Goal: Task Accomplishment & Management: Use online tool/utility

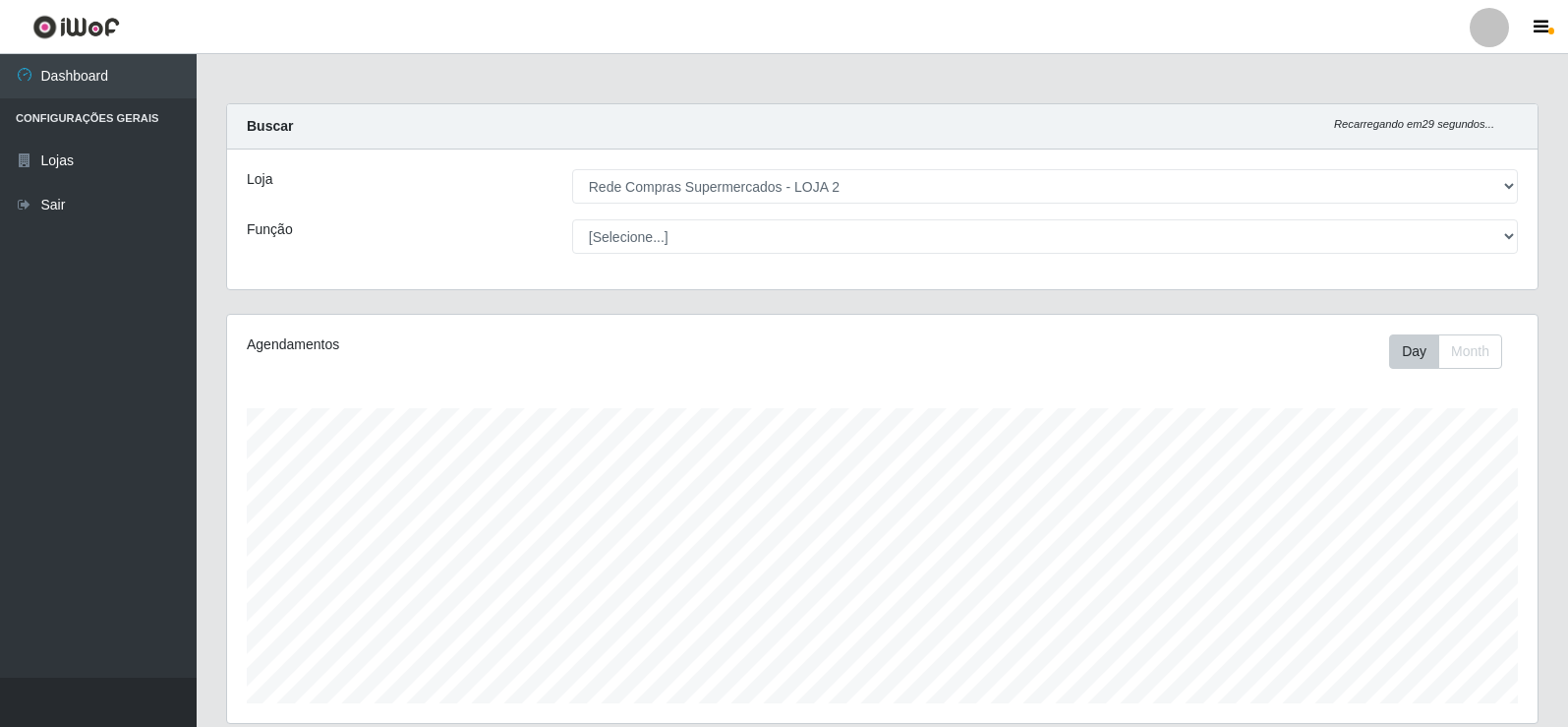
select select "161"
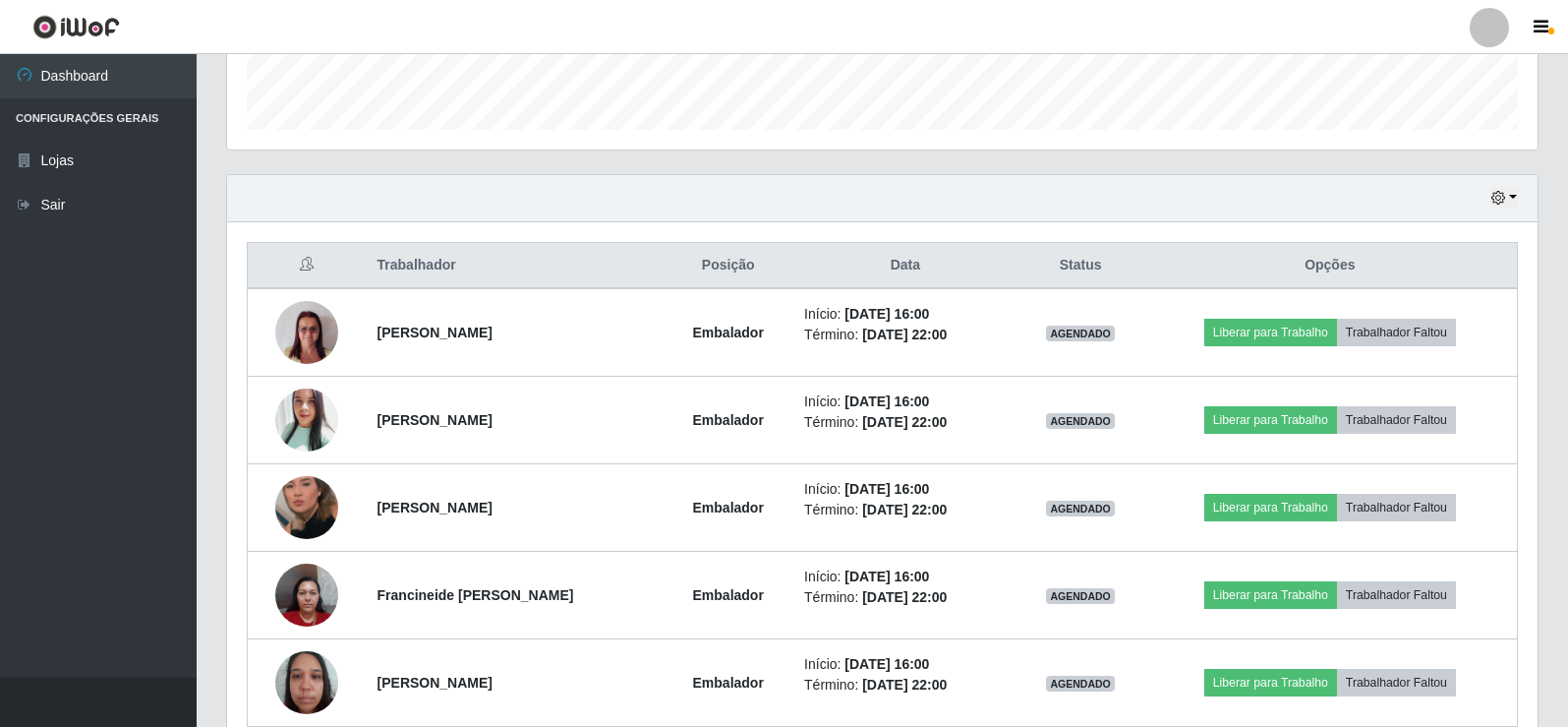
scroll to position [688, 0]
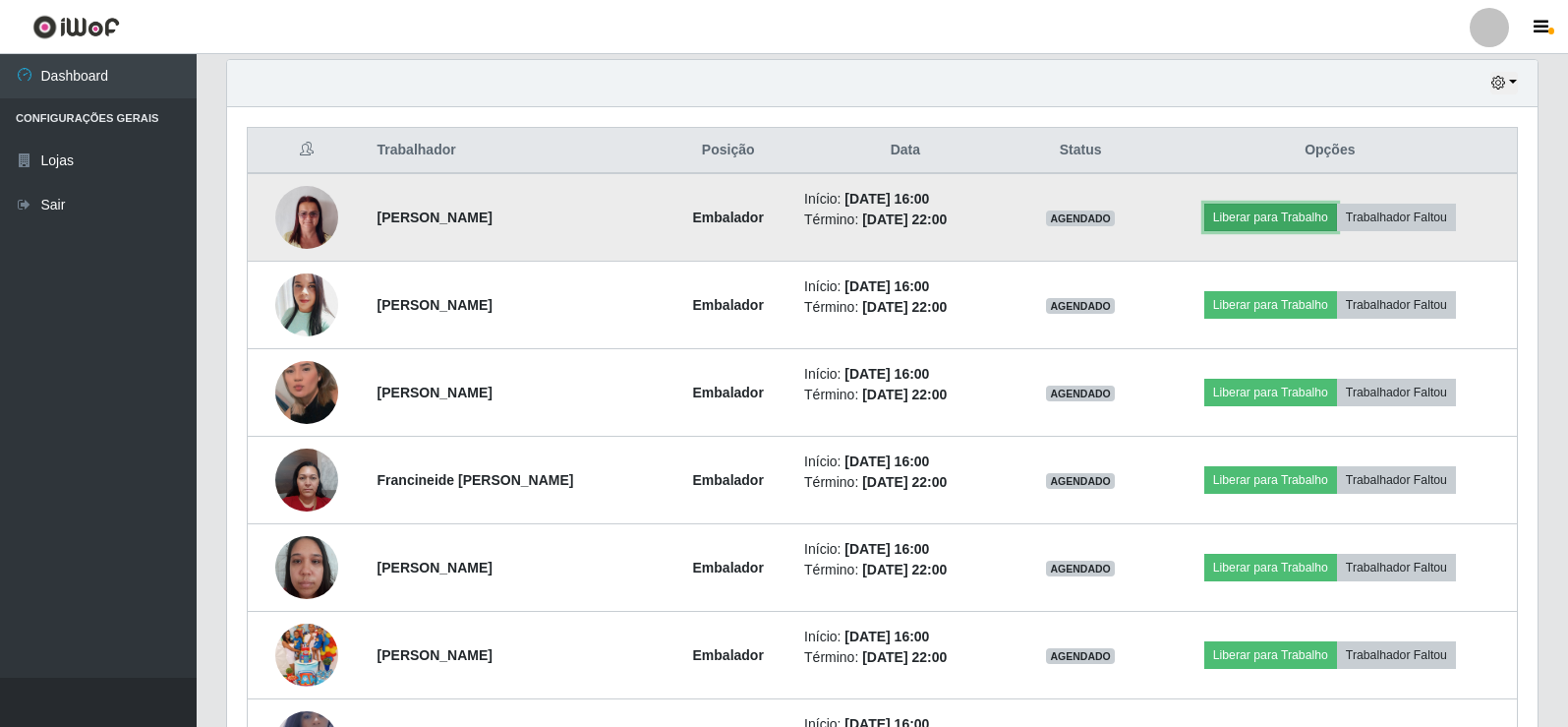
click at [1279, 217] on button "Liberar para Trabalho" at bounding box center [1270, 217] width 132 height 28
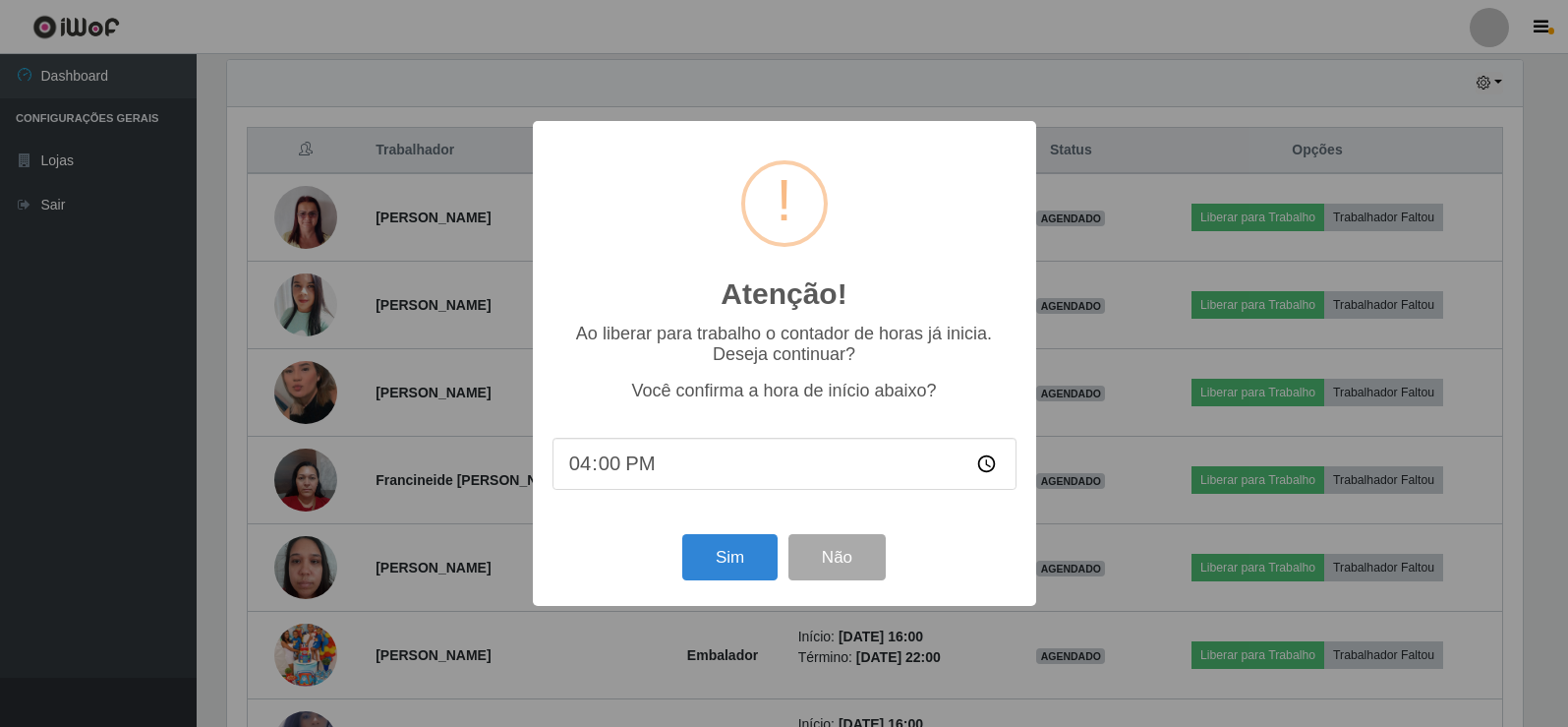
scroll to position [408, 1300]
click at [748, 565] on button "Sim" at bounding box center [732, 557] width 96 height 46
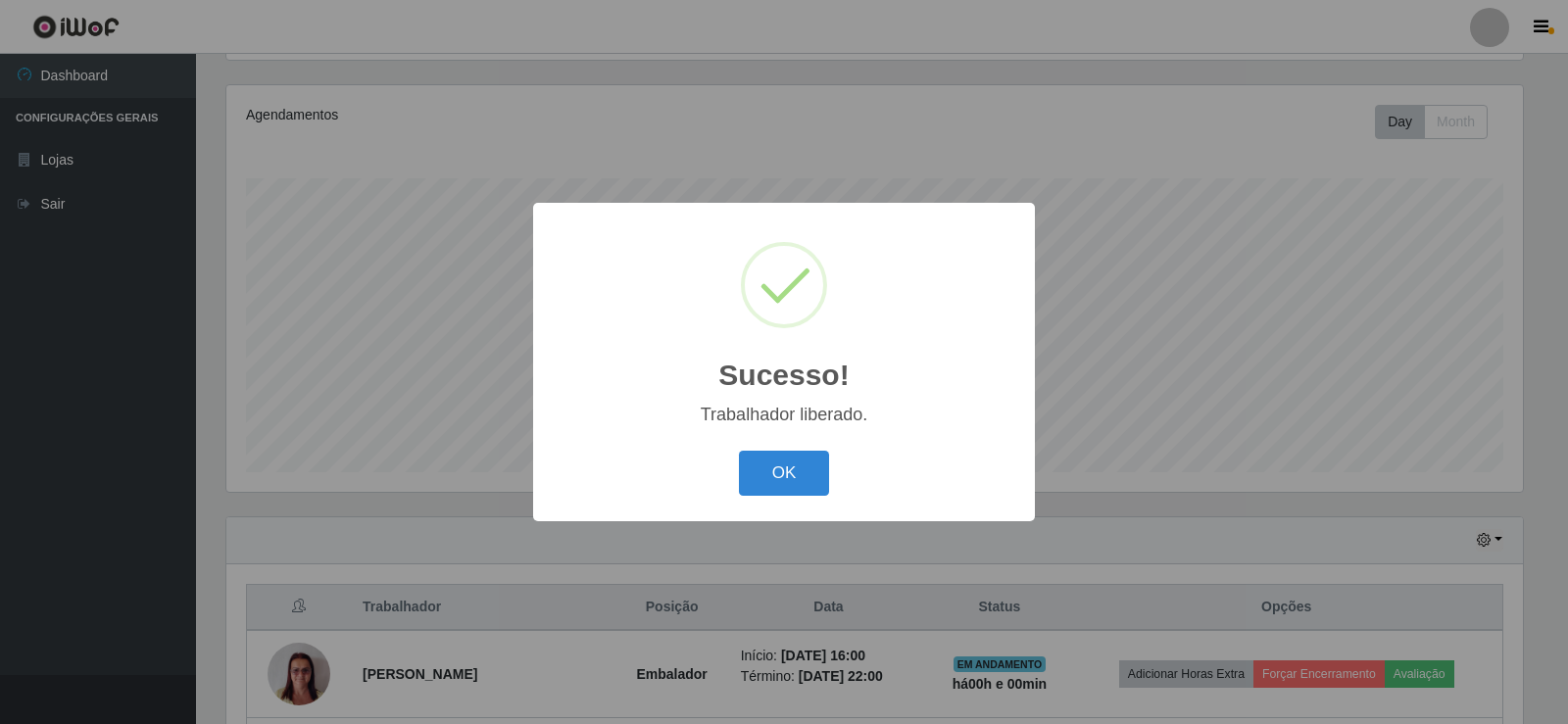
click at [784, 449] on div "OK Cancel" at bounding box center [784, 472] width 462 height 56
click at [776, 470] on button "OK" at bounding box center [785, 473] width 91 height 46
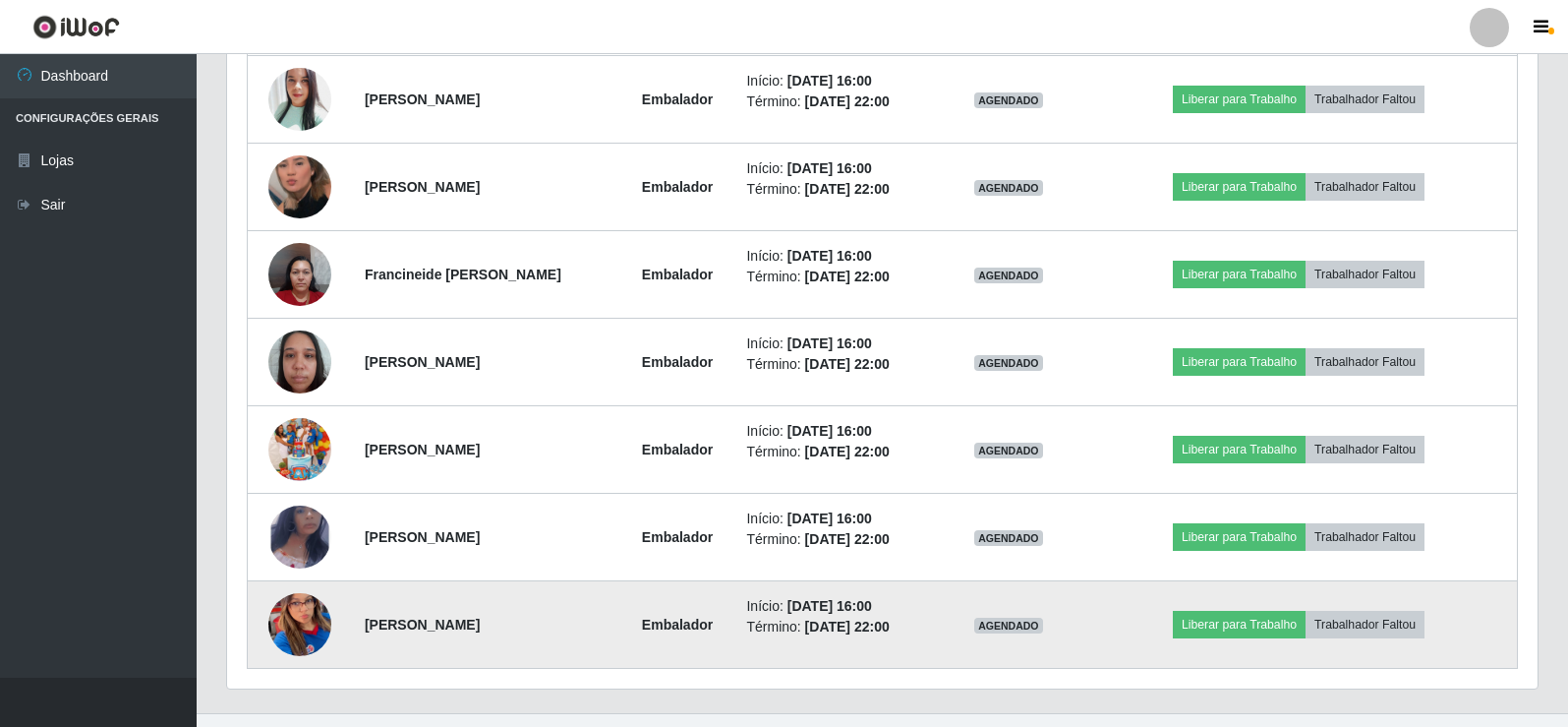
scroll to position [929, 0]
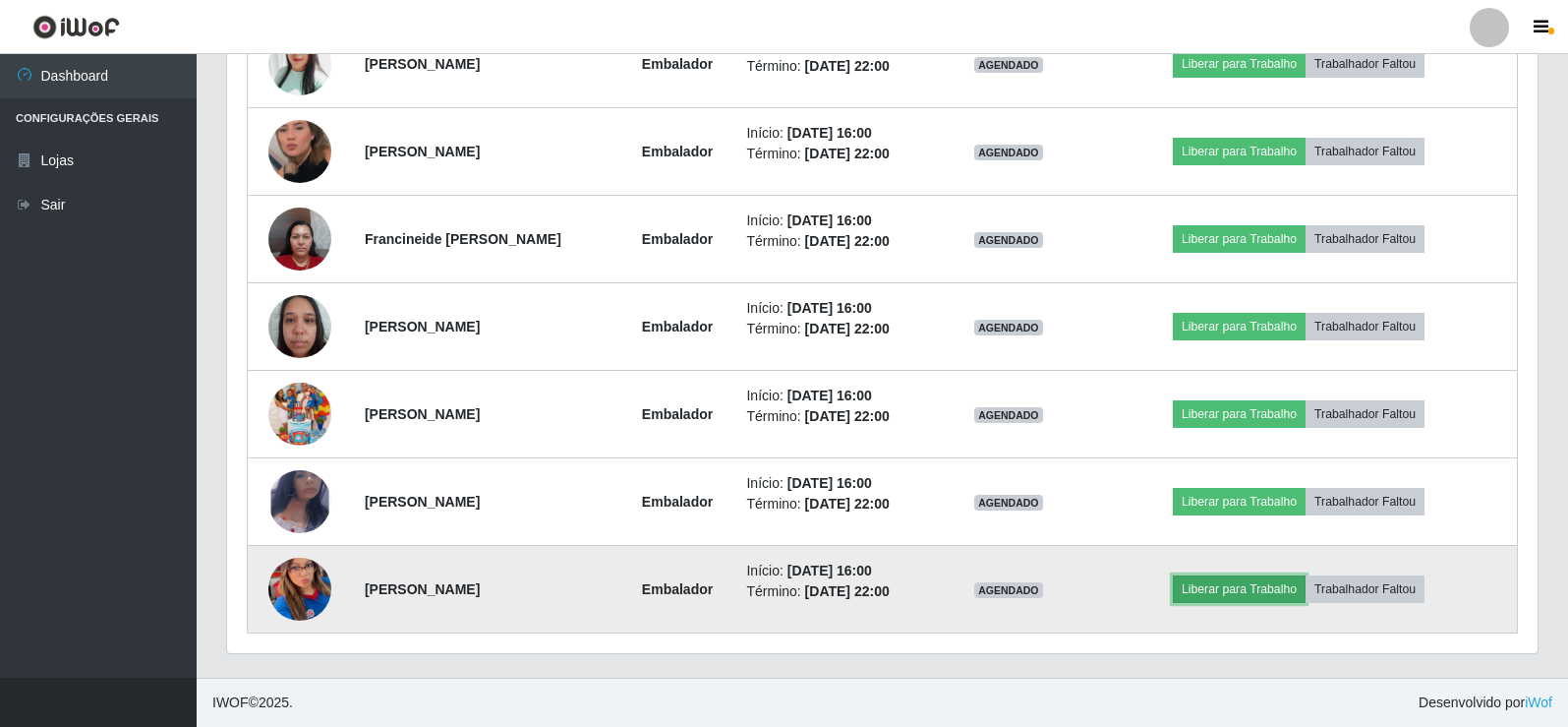
click at [1264, 591] on button "Liberar para Trabalho" at bounding box center [1238, 590] width 132 height 28
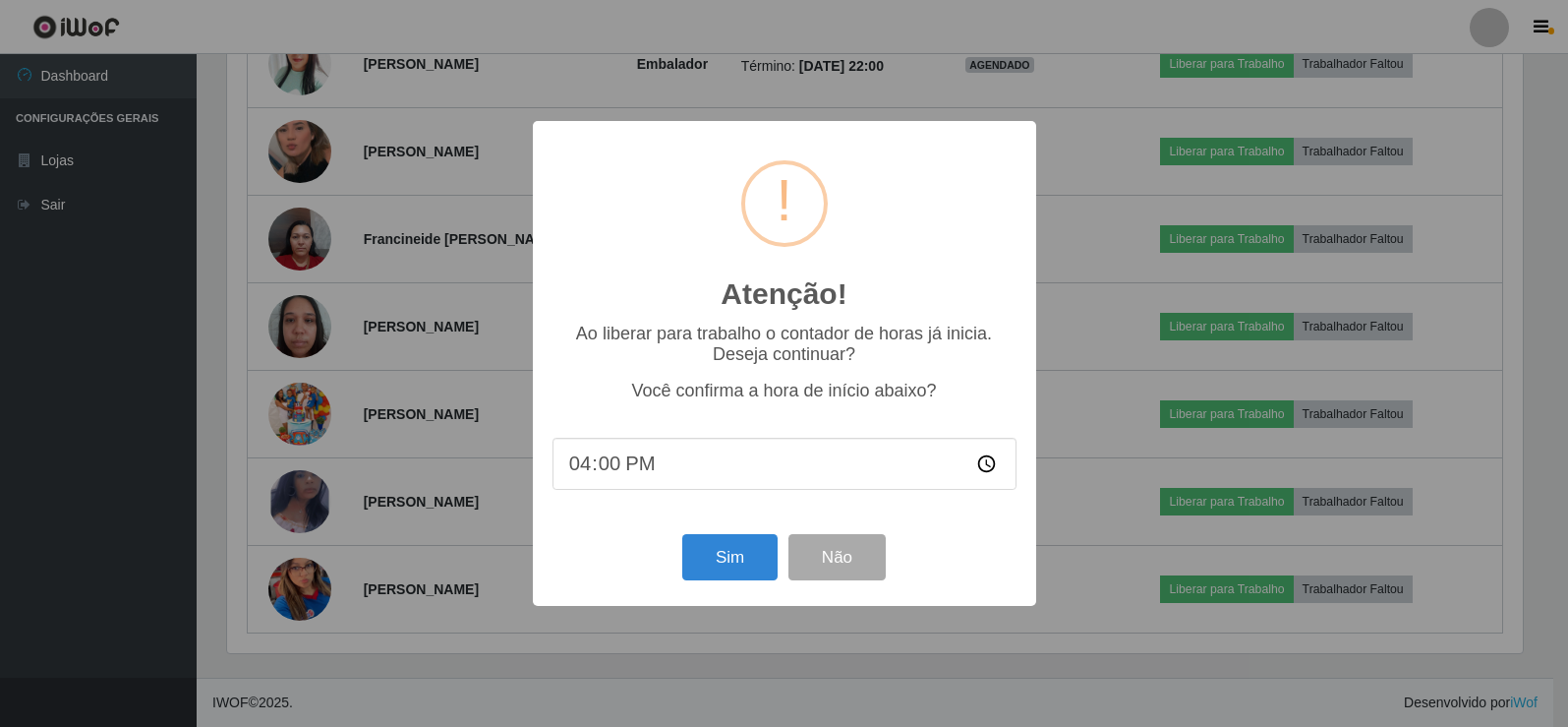
scroll to position [408, 1300]
click at [733, 548] on button "Sim" at bounding box center [732, 557] width 96 height 46
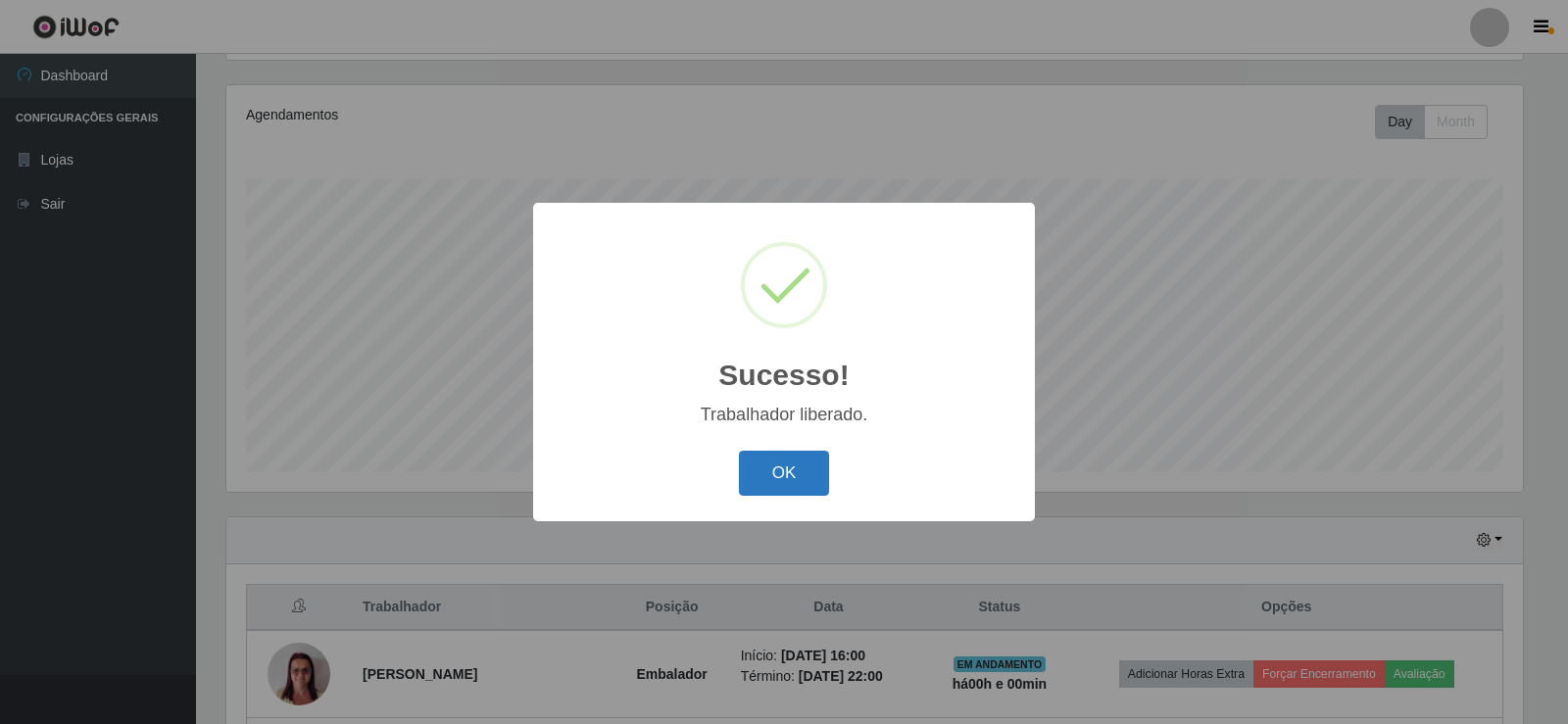
click at [773, 460] on button "OK" at bounding box center [785, 473] width 91 height 46
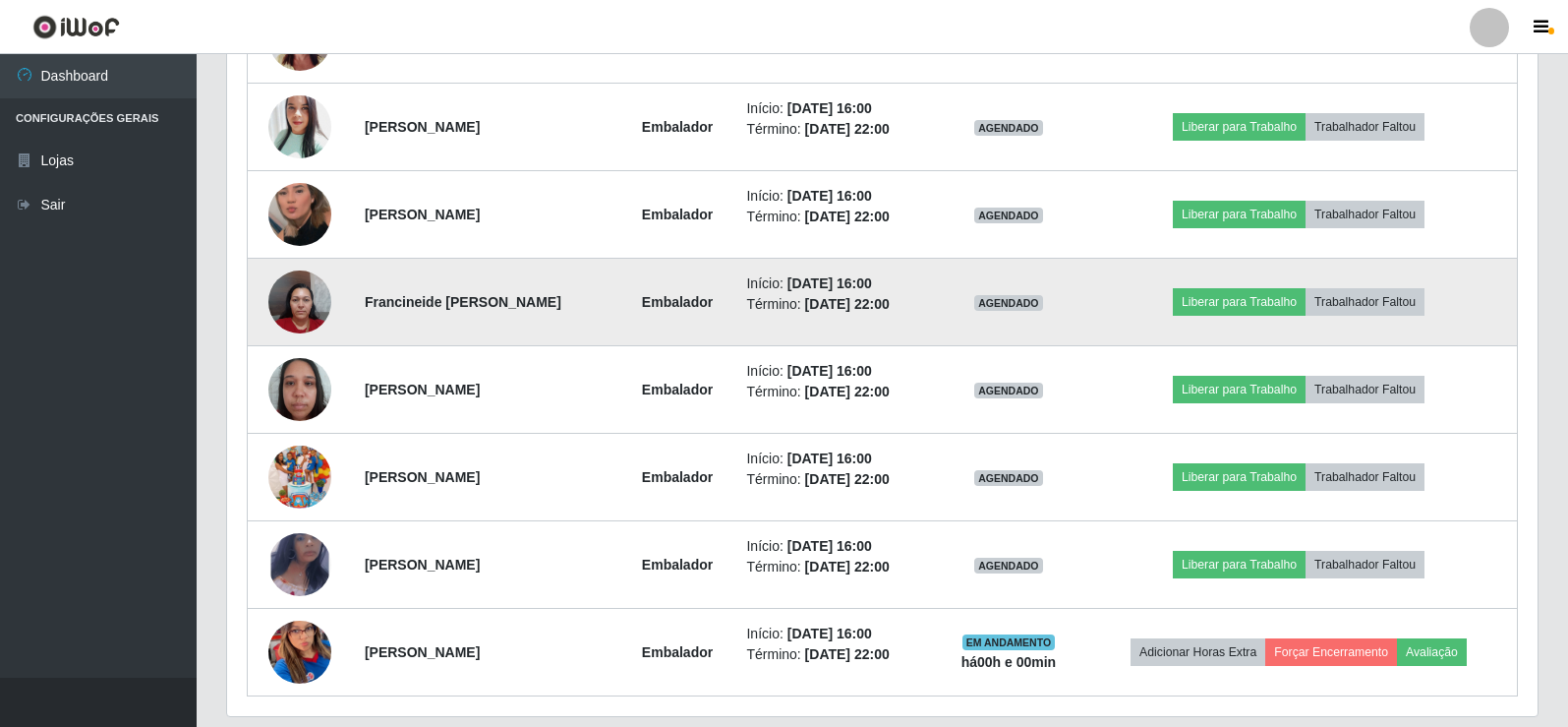
scroll to position [831, 0]
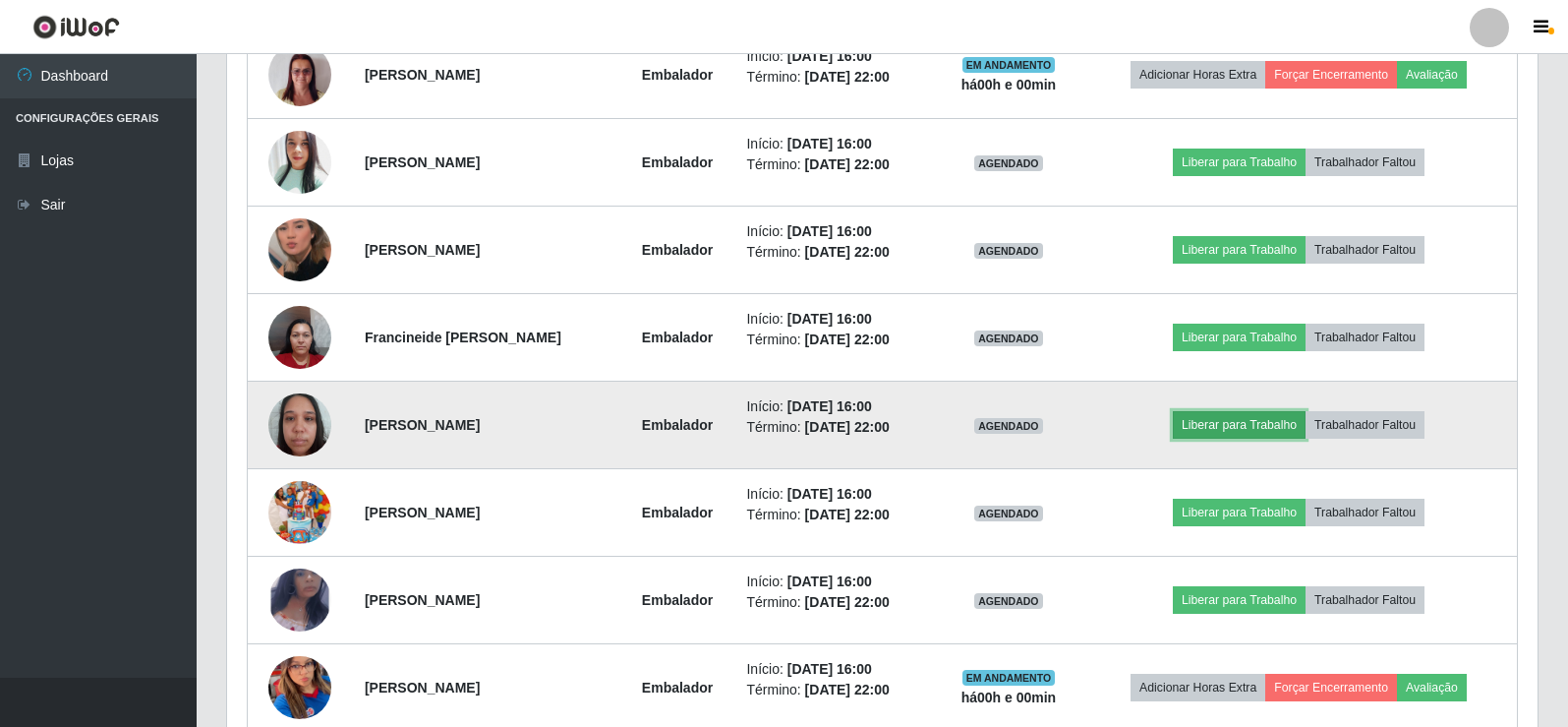
click at [1259, 421] on button "Liberar para Trabalho" at bounding box center [1238, 425] width 132 height 28
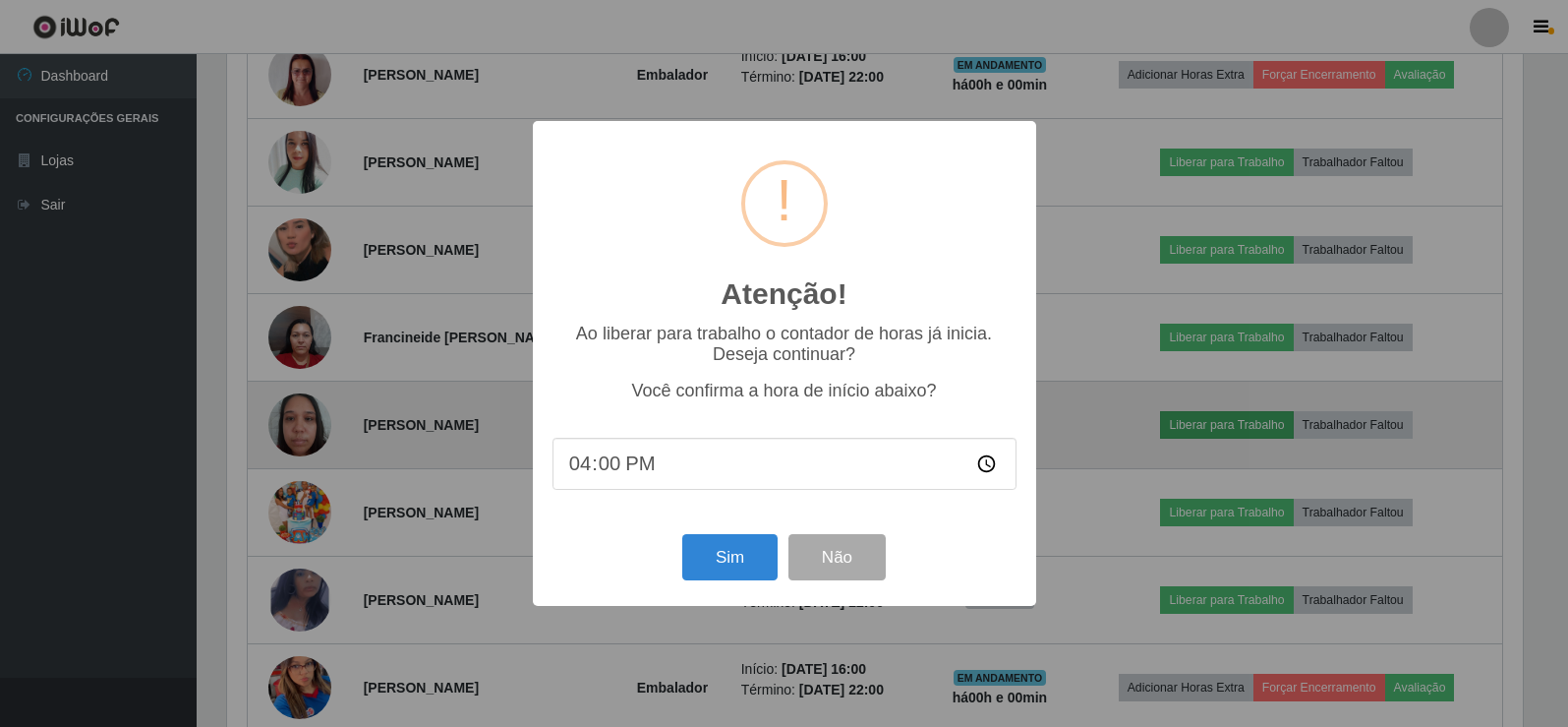
scroll to position [0, 0]
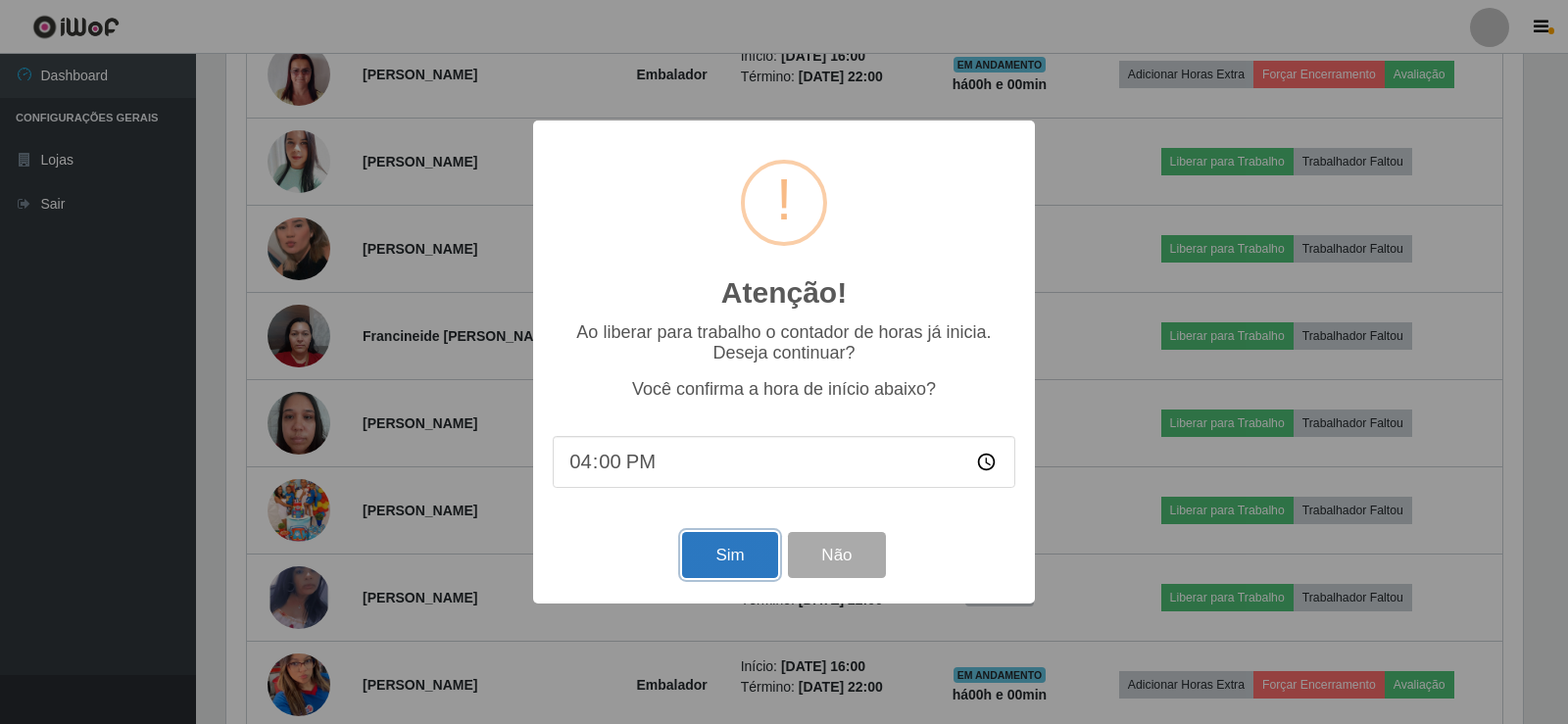
click at [724, 558] on button "Sim" at bounding box center [729, 554] width 95 height 46
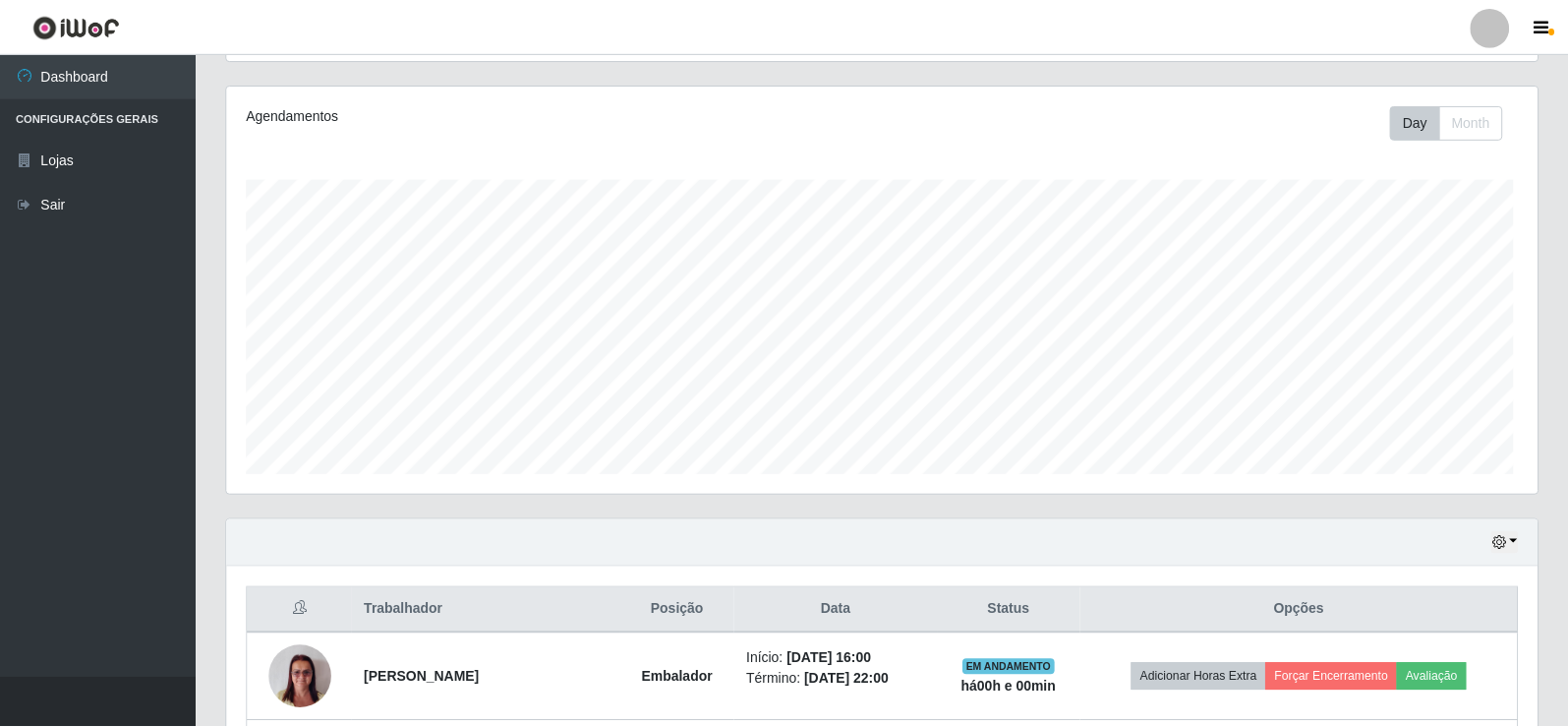
scroll to position [408, 1300]
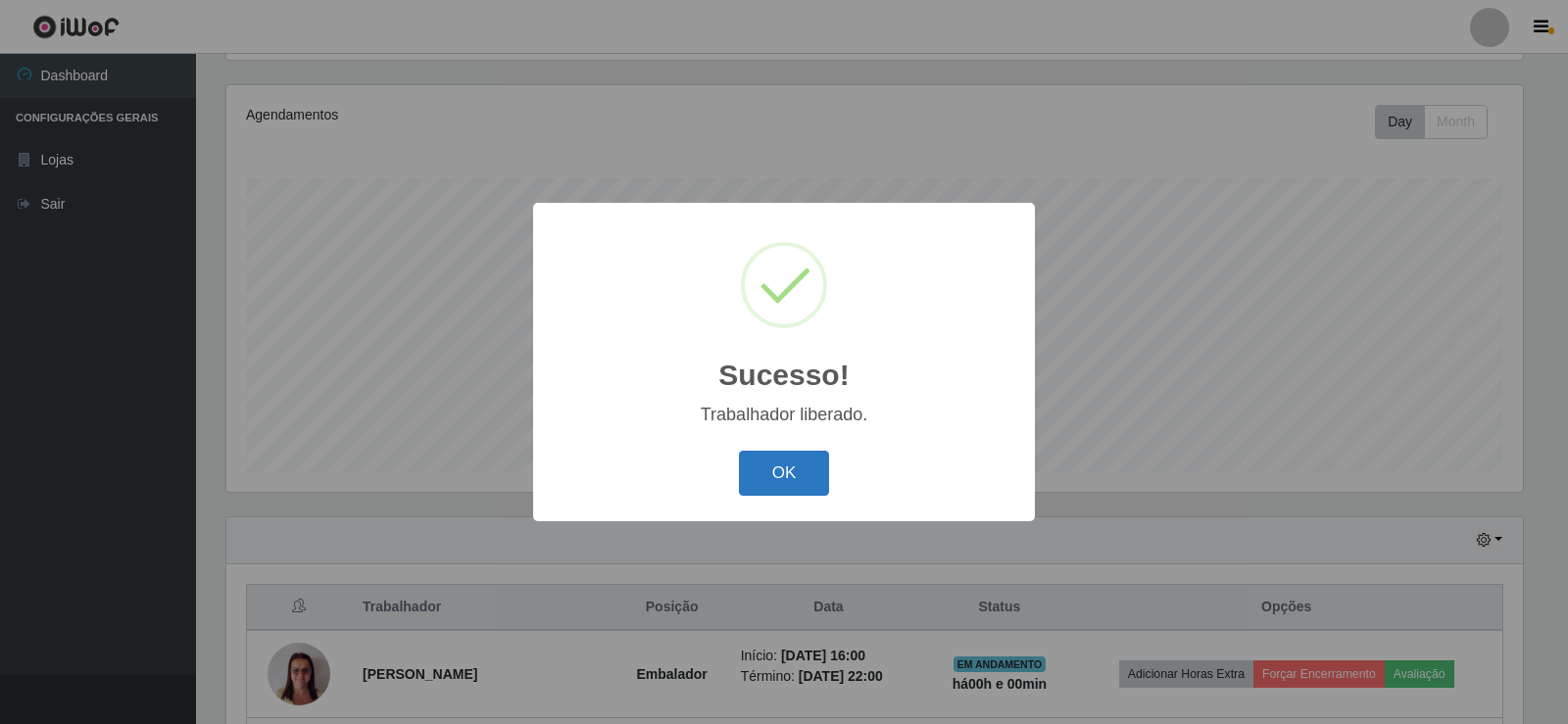
click at [779, 473] on button "OK" at bounding box center [785, 473] width 91 height 46
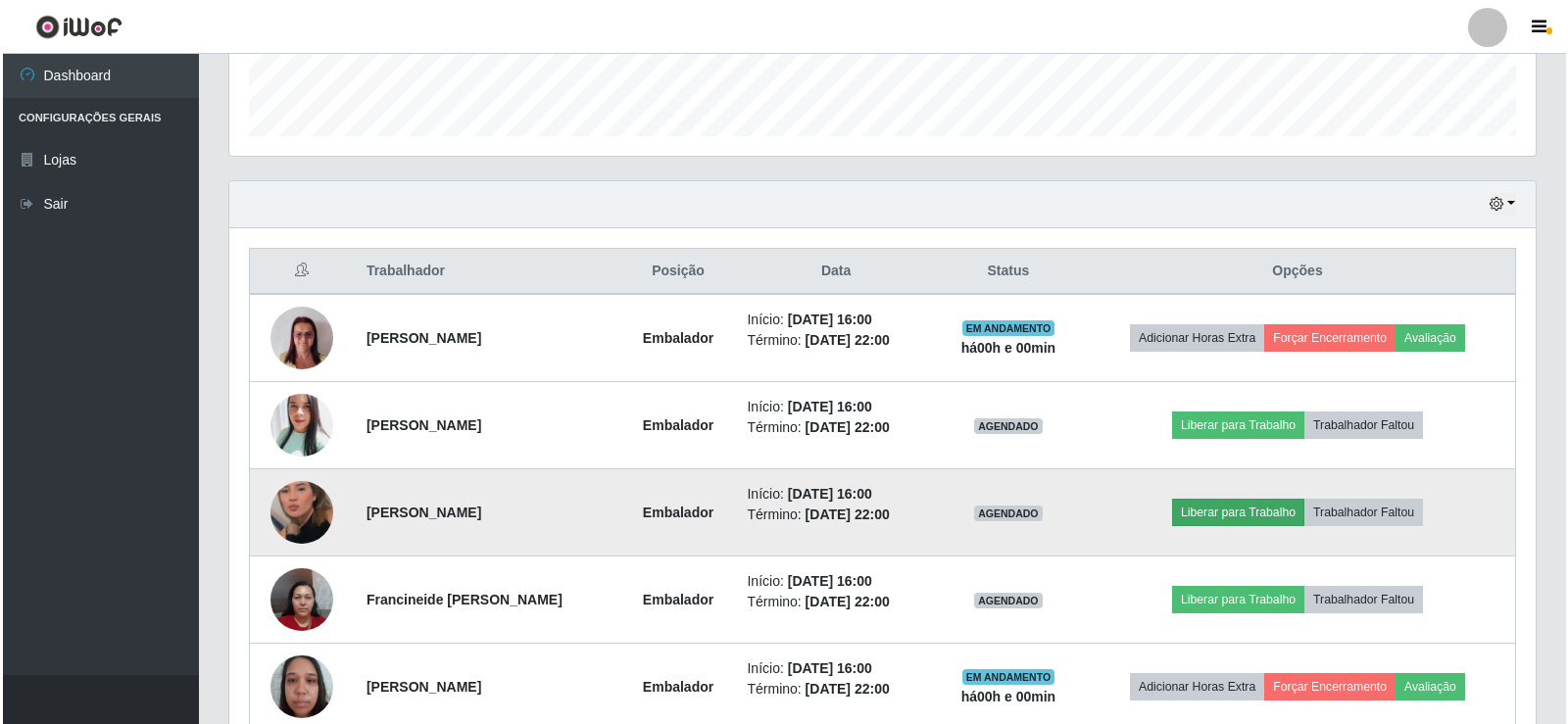
scroll to position [620, 0]
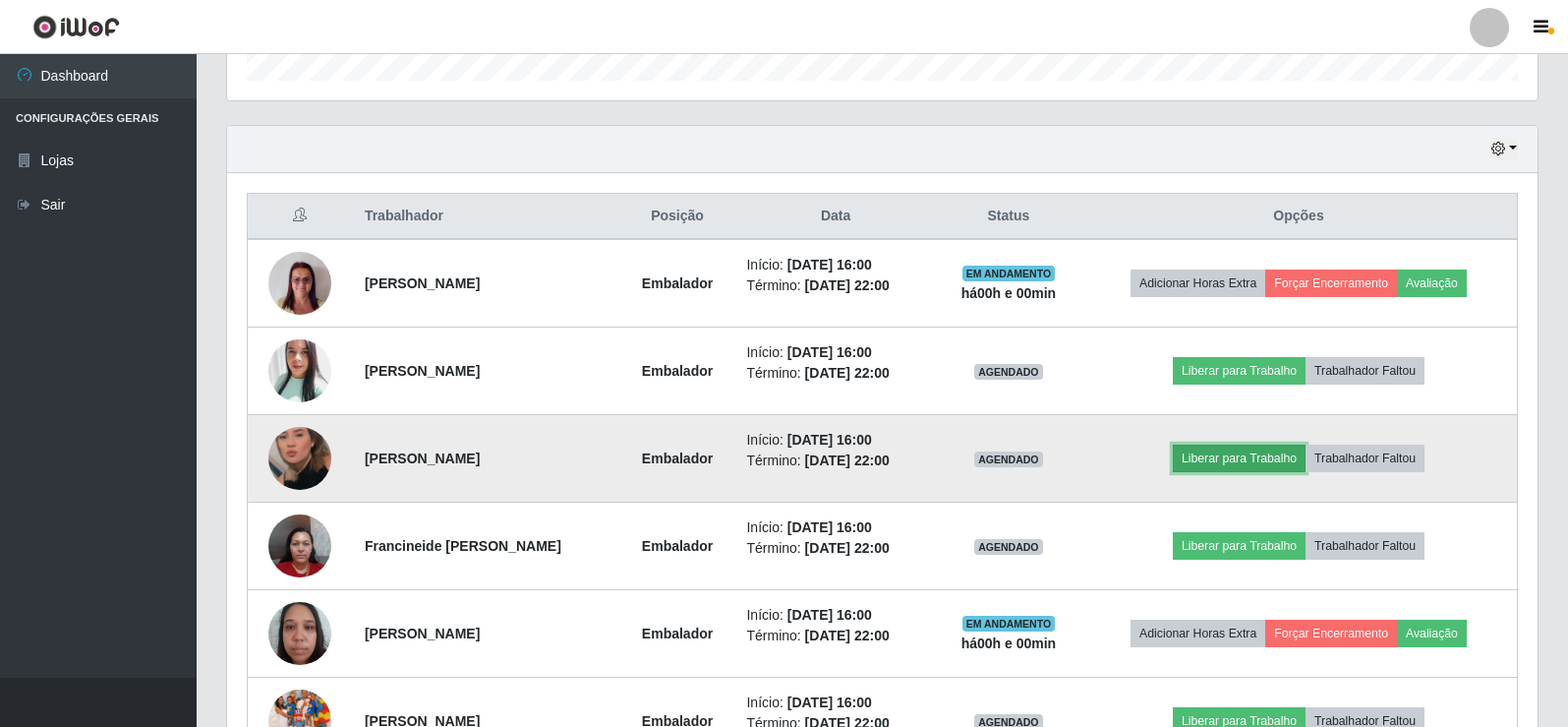
click at [1294, 460] on button "Liberar para Trabalho" at bounding box center [1238, 458] width 132 height 28
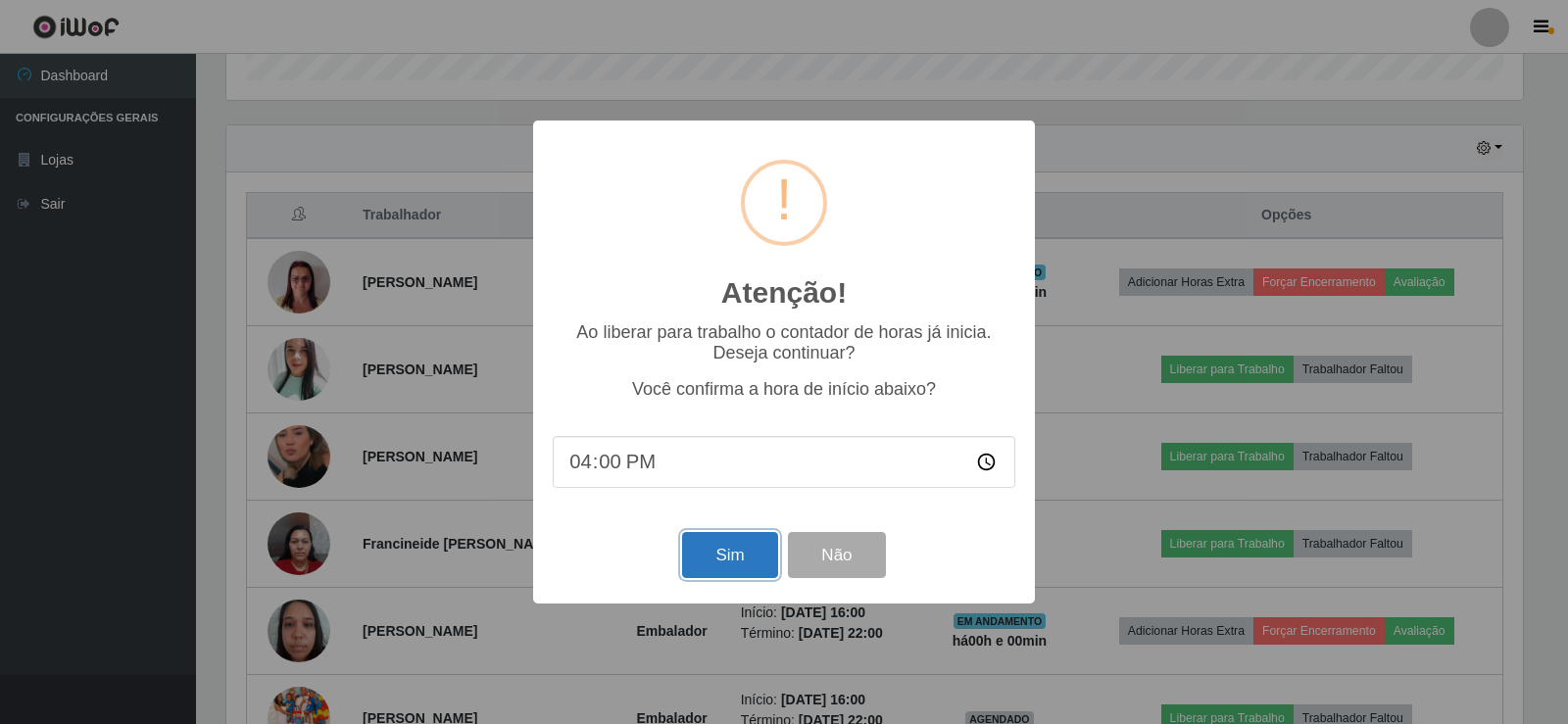
click at [731, 571] on button "Sim" at bounding box center [729, 554] width 95 height 46
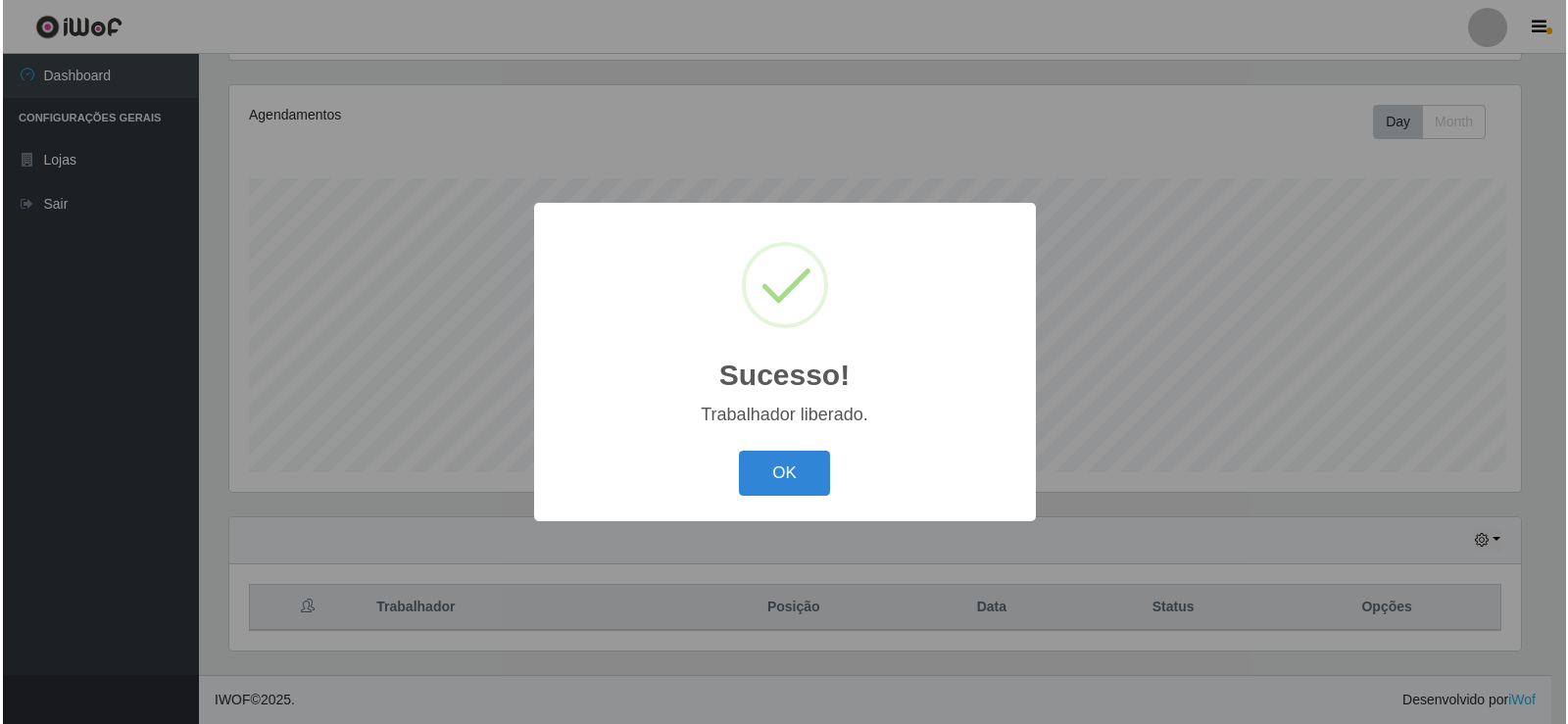
scroll to position [228, 0]
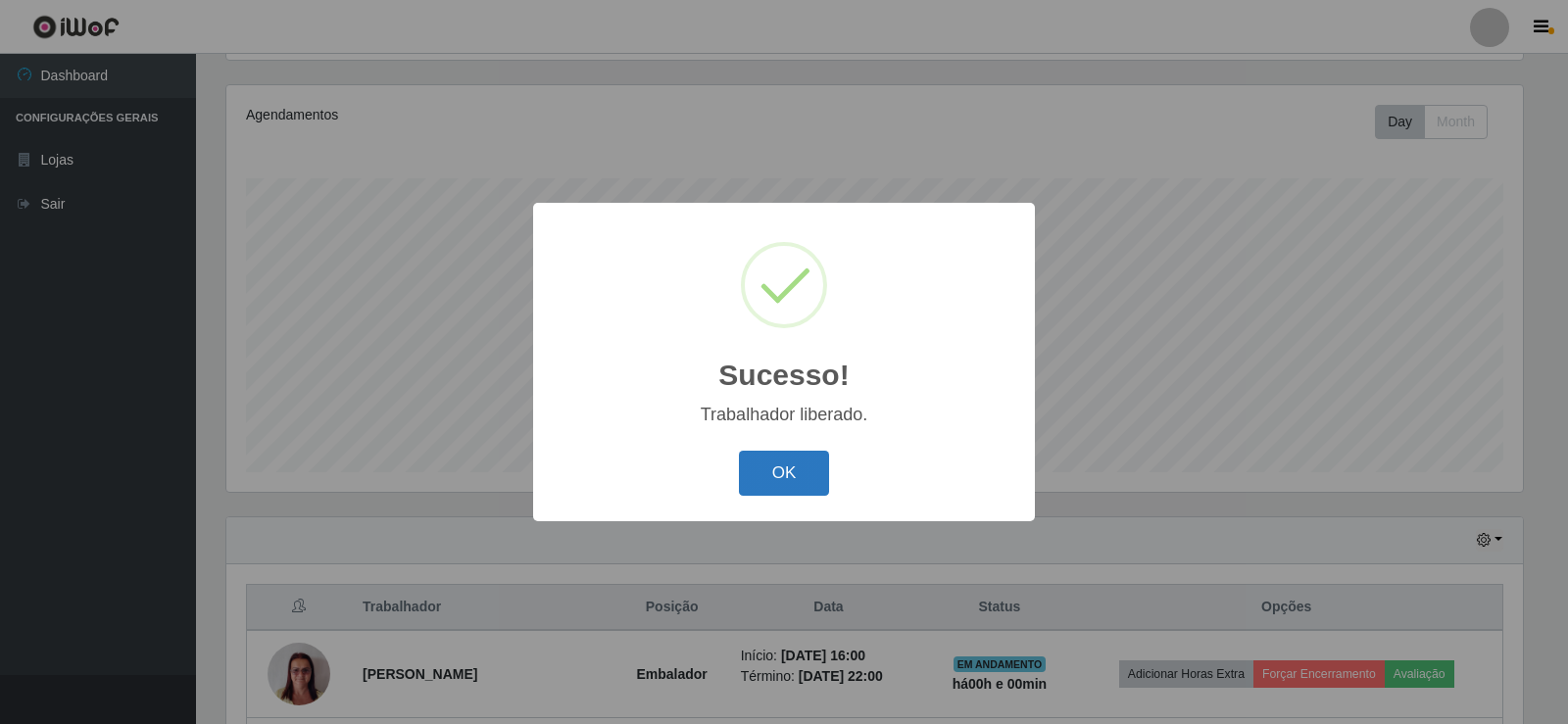
click at [778, 467] on button "OK" at bounding box center [785, 473] width 91 height 46
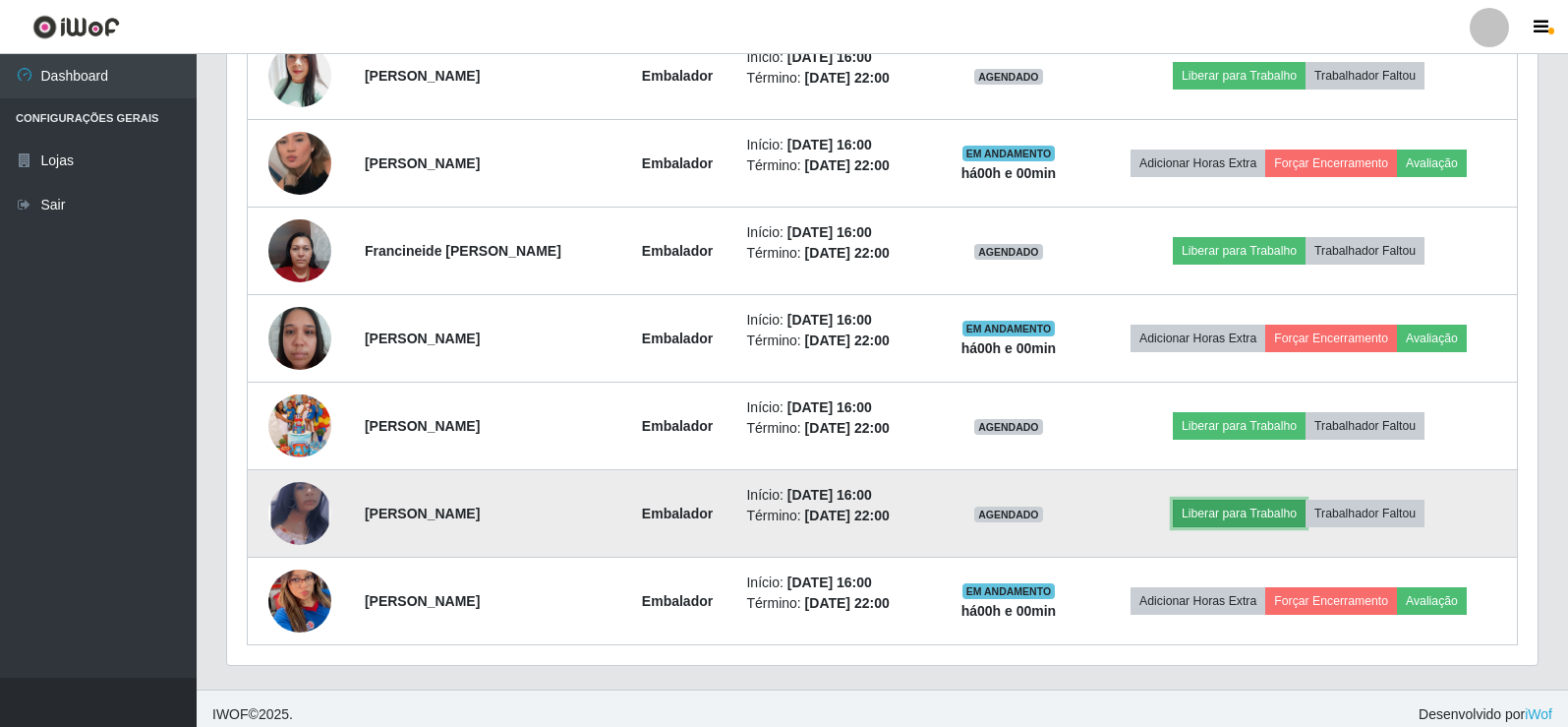
click at [1233, 502] on button "Liberar para Trabalho" at bounding box center [1238, 514] width 132 height 28
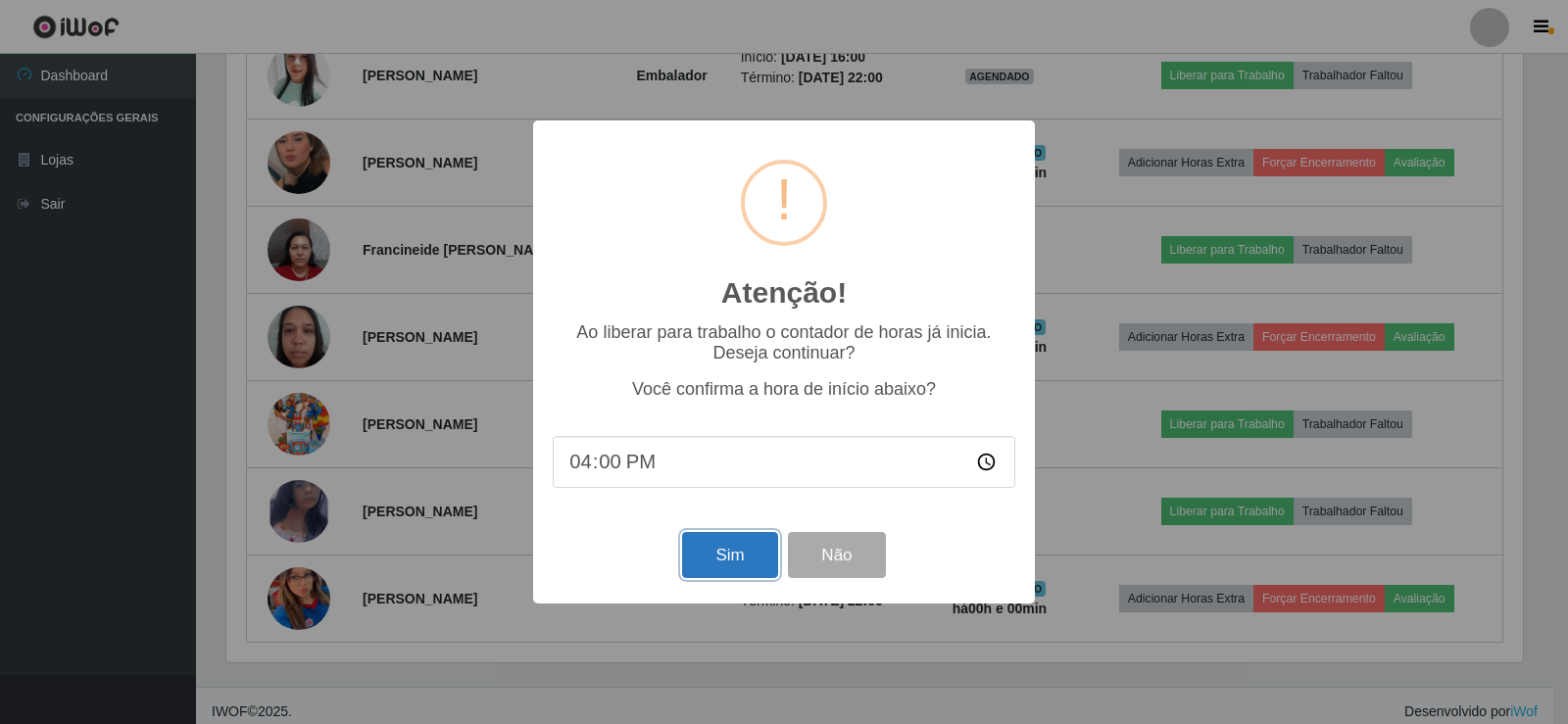
click at [730, 550] on button "Sim" at bounding box center [729, 554] width 95 height 46
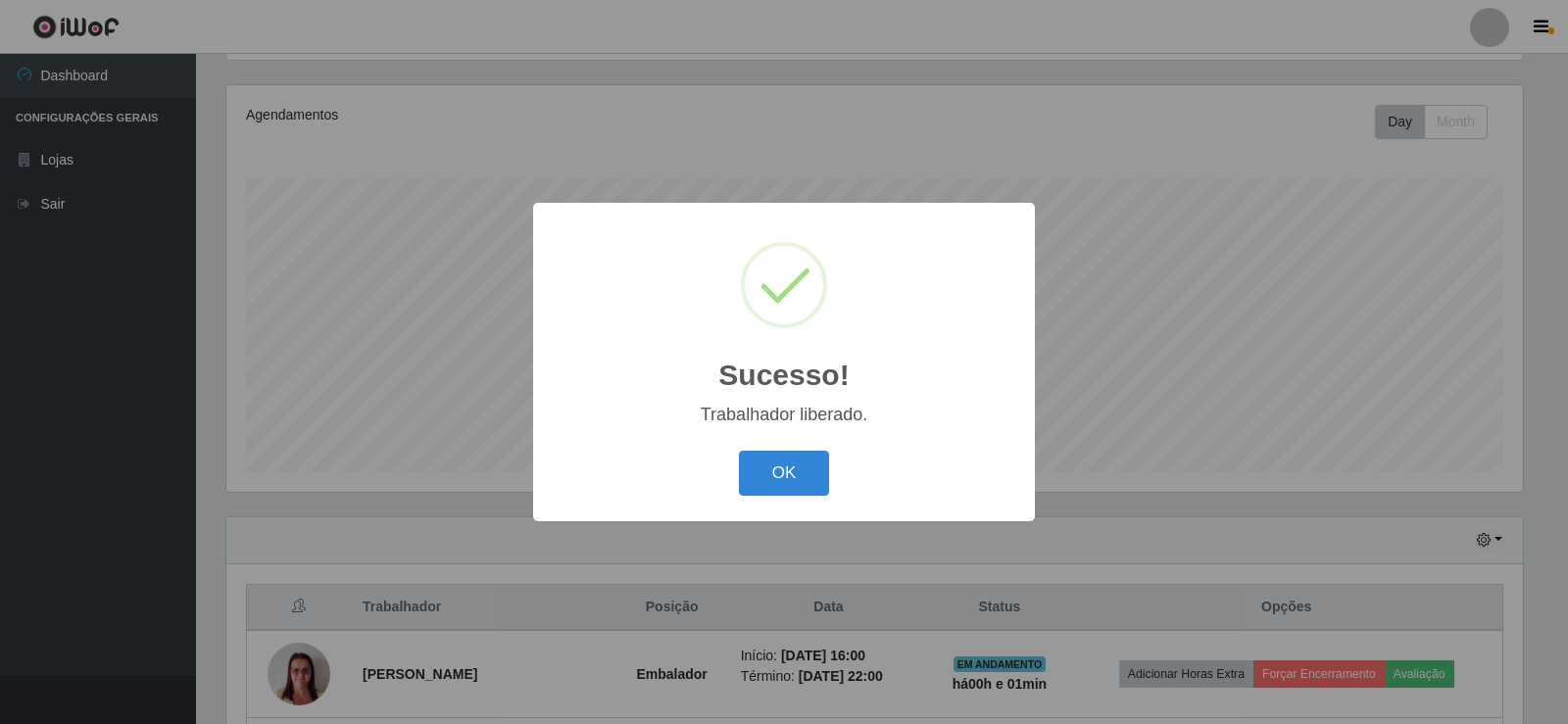
click at [803, 450] on div "OK Cancel" at bounding box center [784, 472] width 462 height 56
click at [757, 454] on button "OK" at bounding box center [785, 473] width 91 height 46
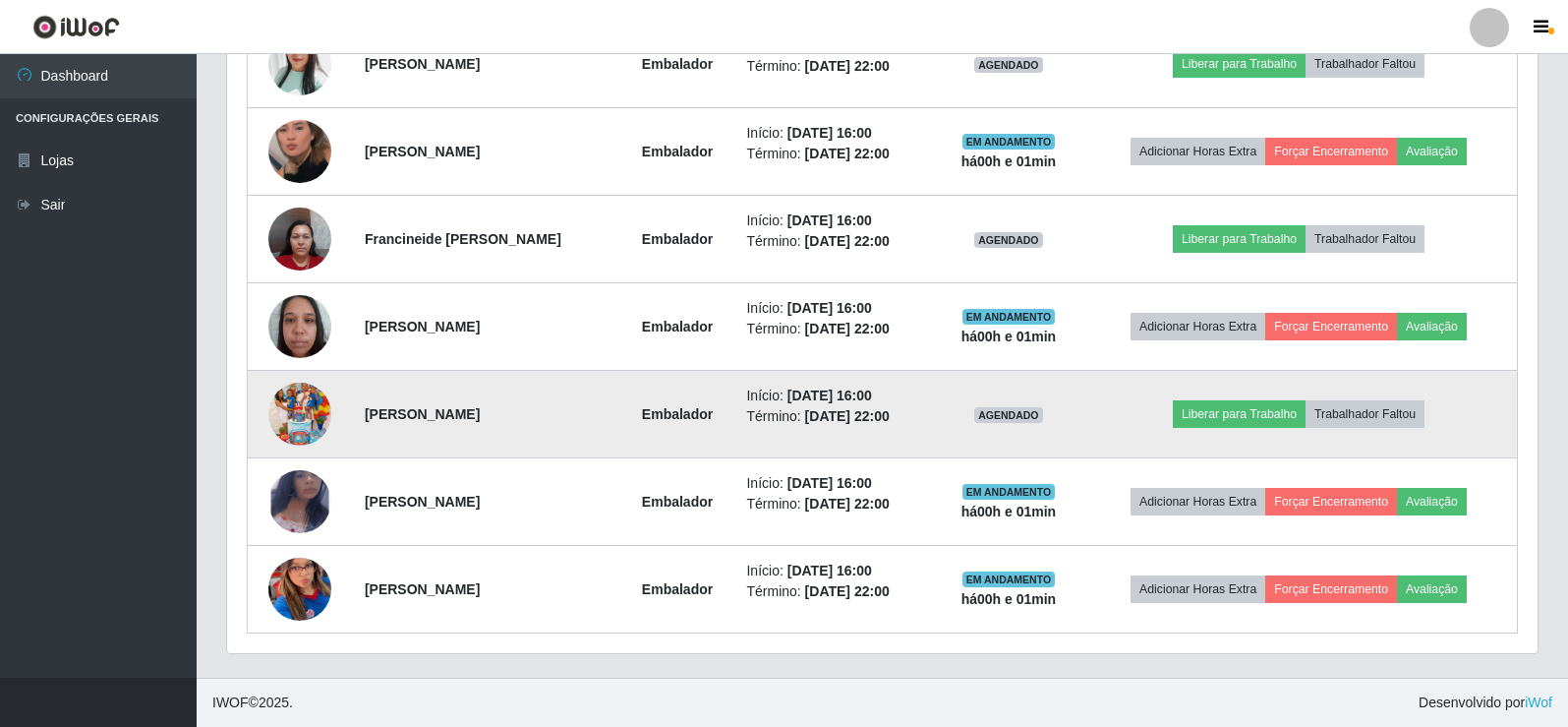
click at [295, 397] on img at bounding box center [300, 413] width 63 height 113
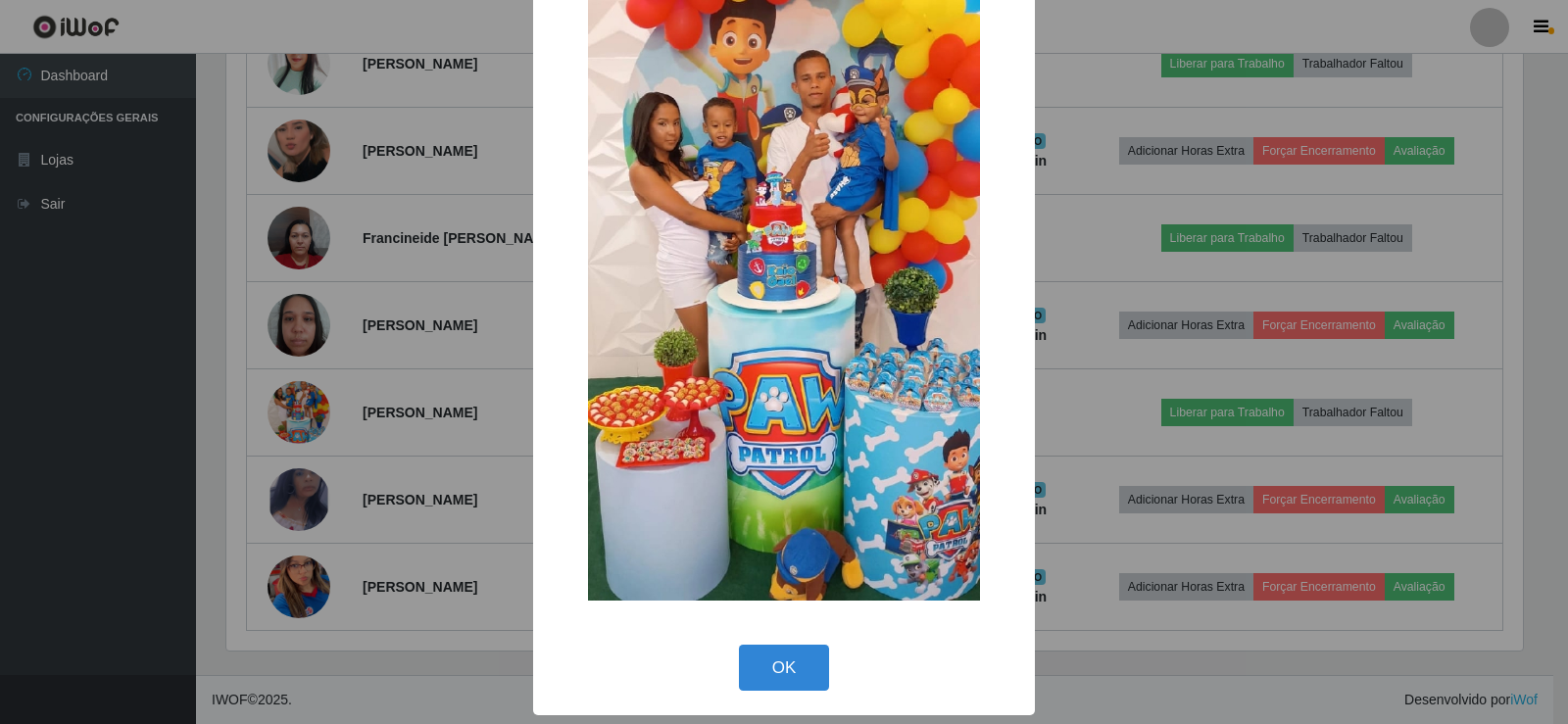
click at [787, 640] on div "OK Cancel" at bounding box center [784, 667] width 462 height 56
click at [781, 652] on button "OK" at bounding box center [785, 667] width 91 height 46
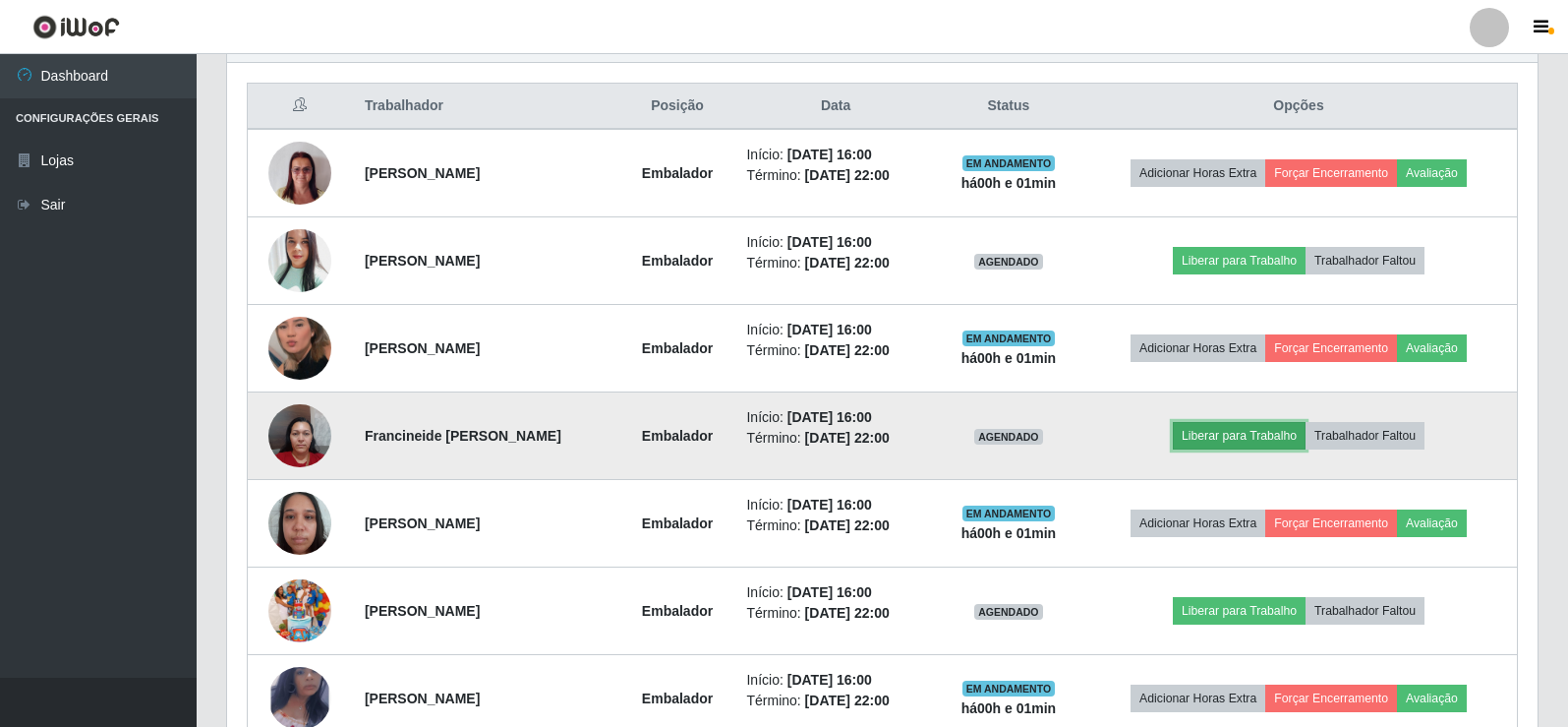
click at [1245, 438] on button "Liberar para Trabalho" at bounding box center [1238, 436] width 132 height 28
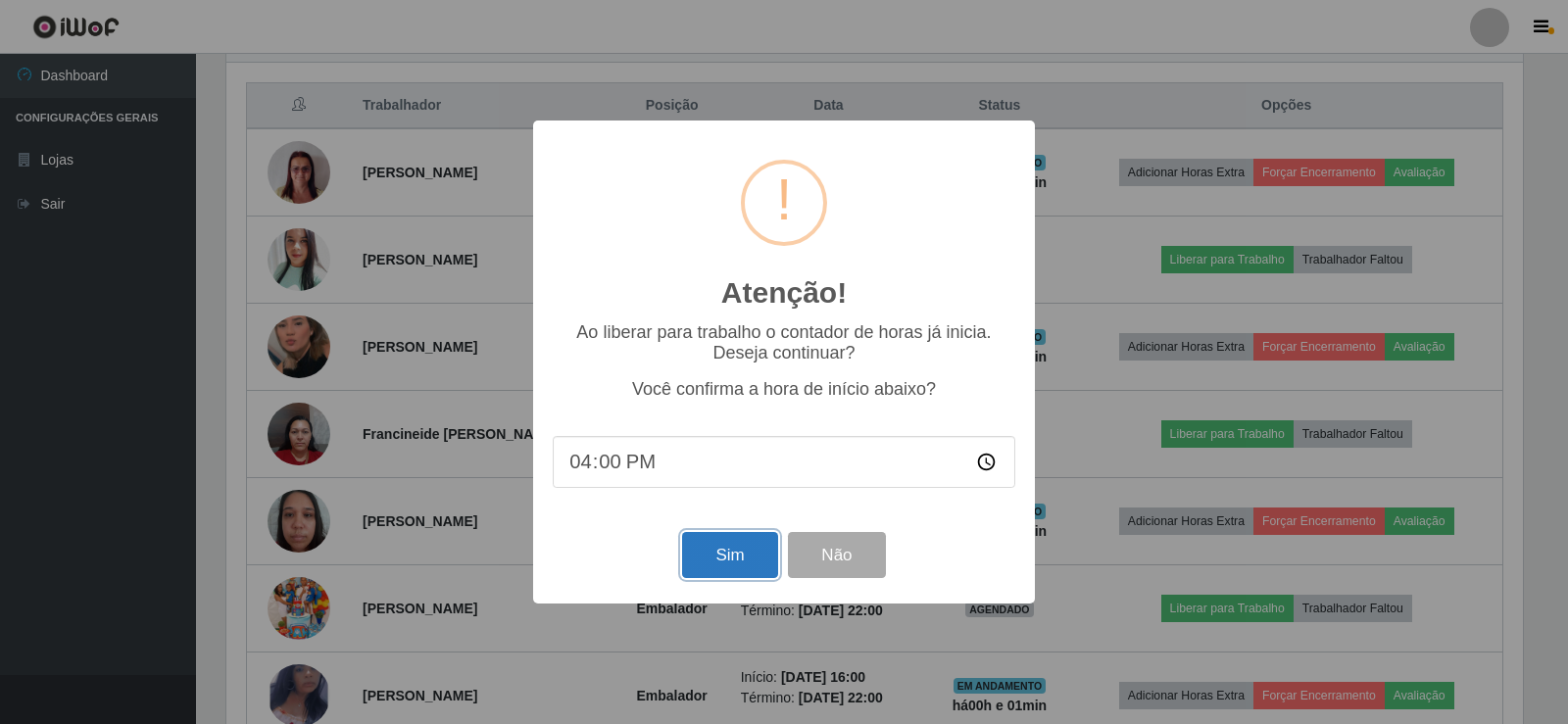
click at [727, 558] on button "Sim" at bounding box center [729, 554] width 95 height 46
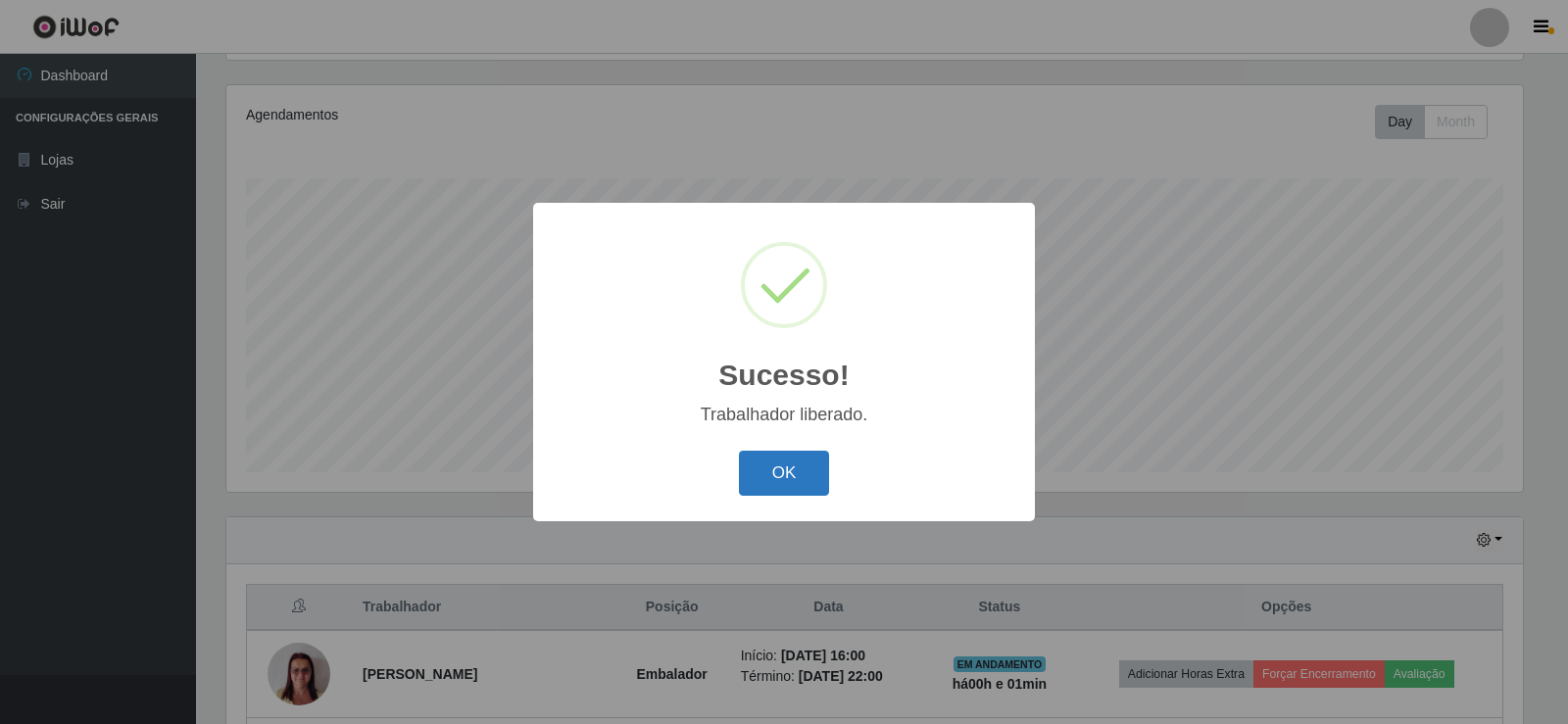
click at [778, 463] on button "OK" at bounding box center [785, 473] width 91 height 46
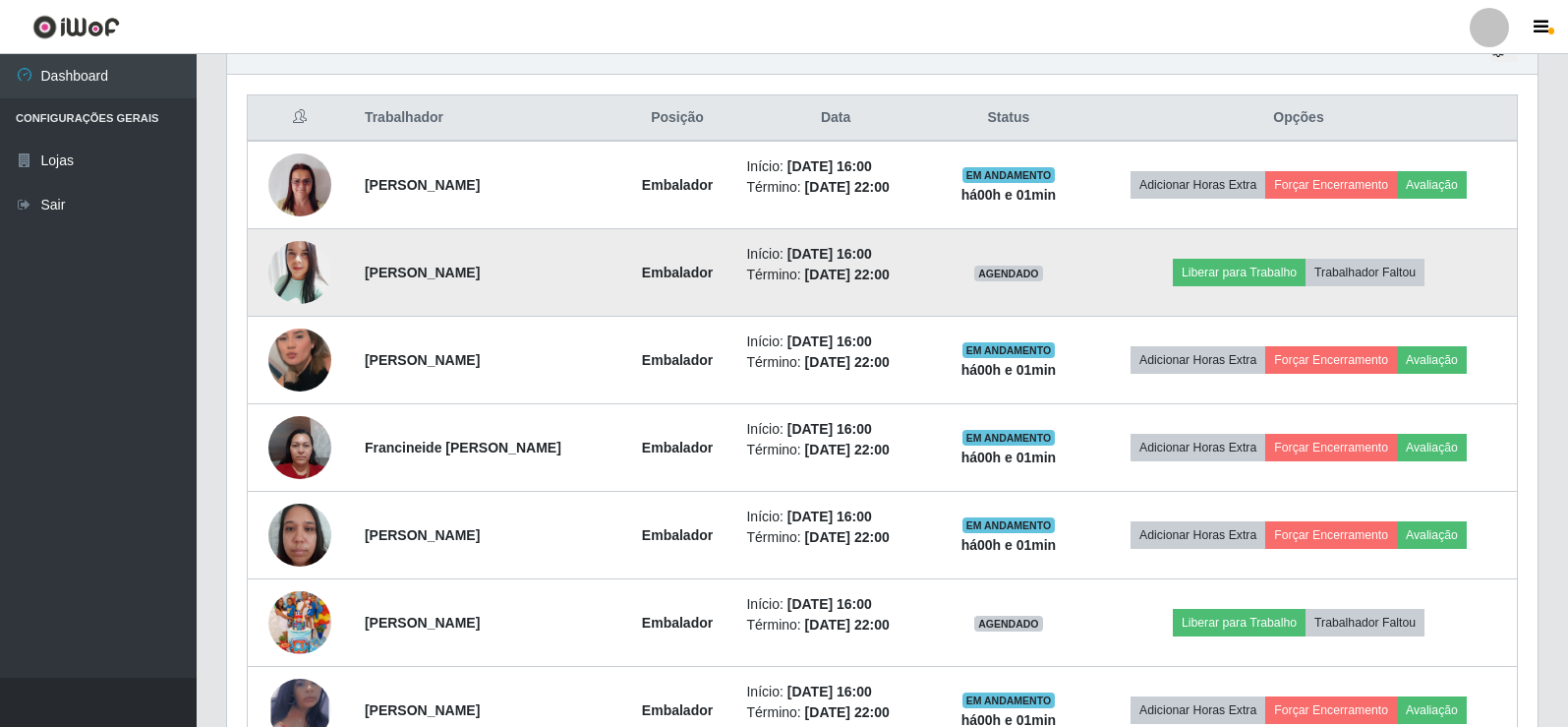
click at [312, 286] on img at bounding box center [300, 272] width 63 height 75
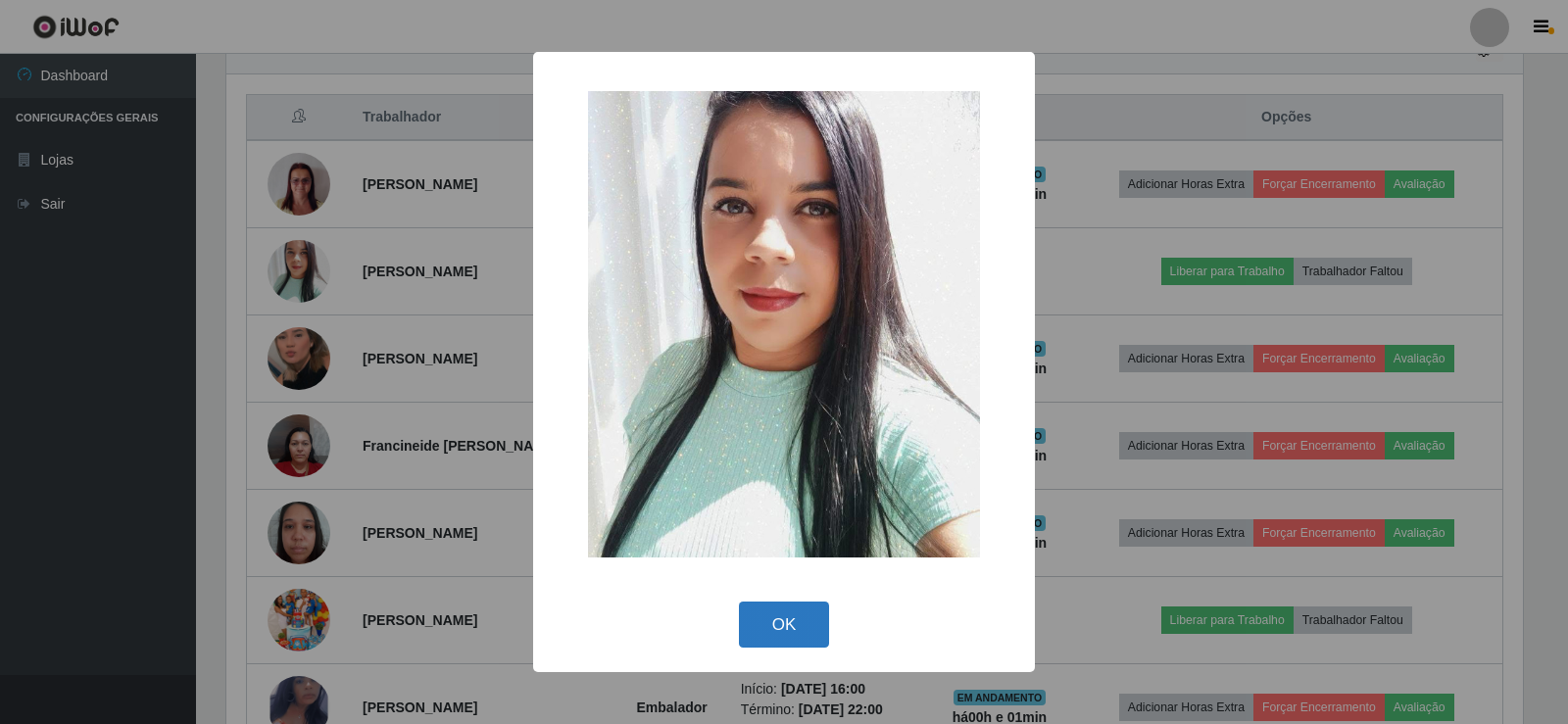
click at [785, 615] on button "OK" at bounding box center [785, 624] width 91 height 46
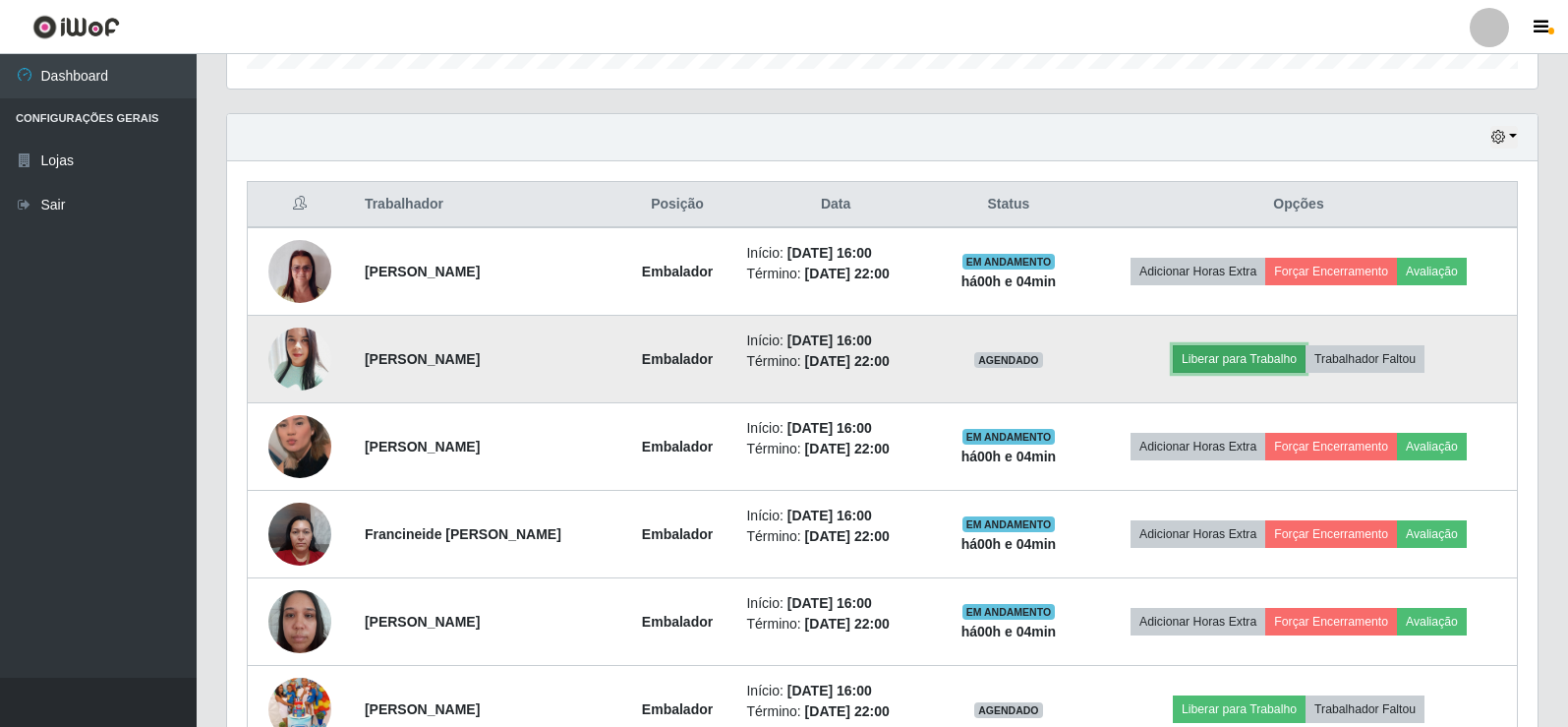
click at [1246, 361] on button "Liberar para Trabalho" at bounding box center [1238, 360] width 132 height 28
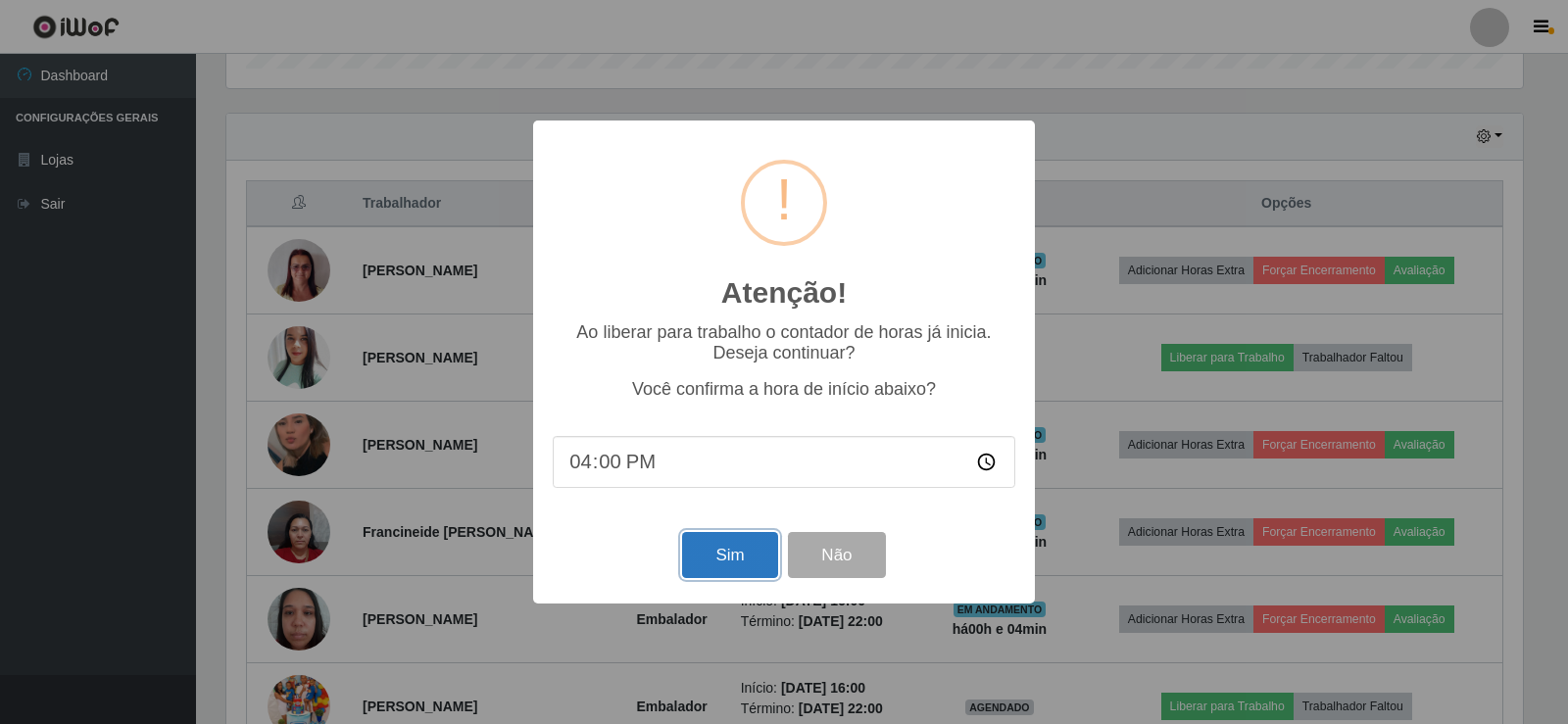
click at [753, 564] on button "Sim" at bounding box center [729, 554] width 95 height 46
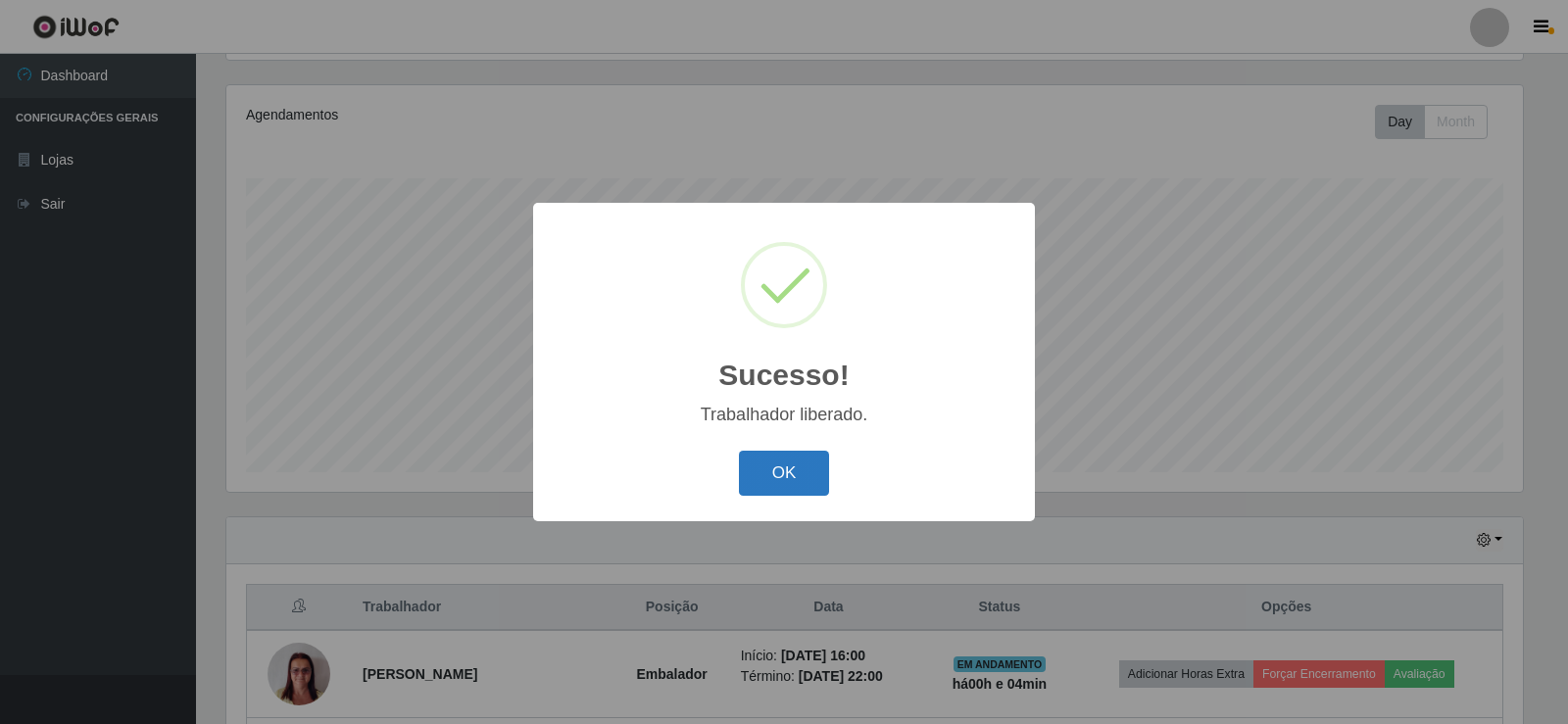
click at [795, 467] on button "OK" at bounding box center [785, 473] width 91 height 46
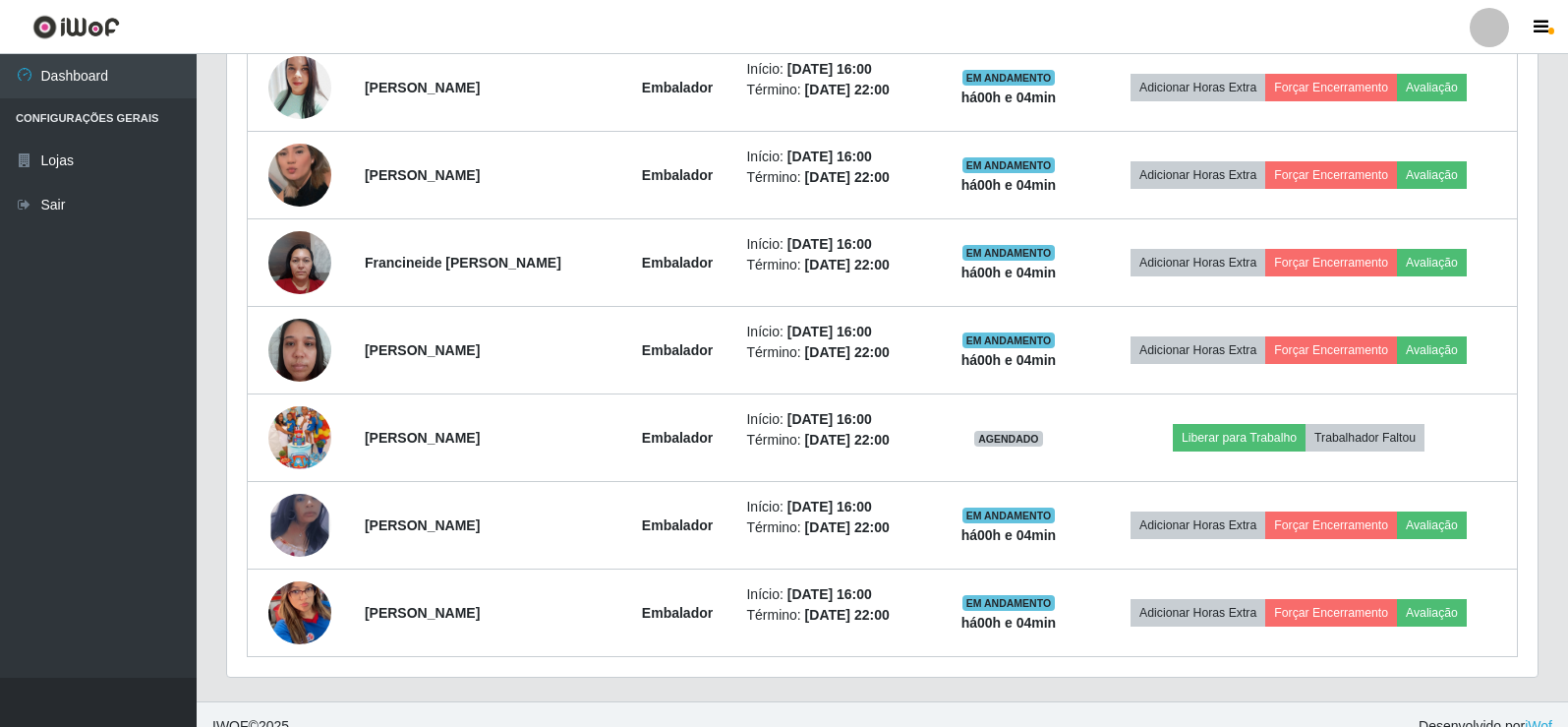
scroll to position [929, 0]
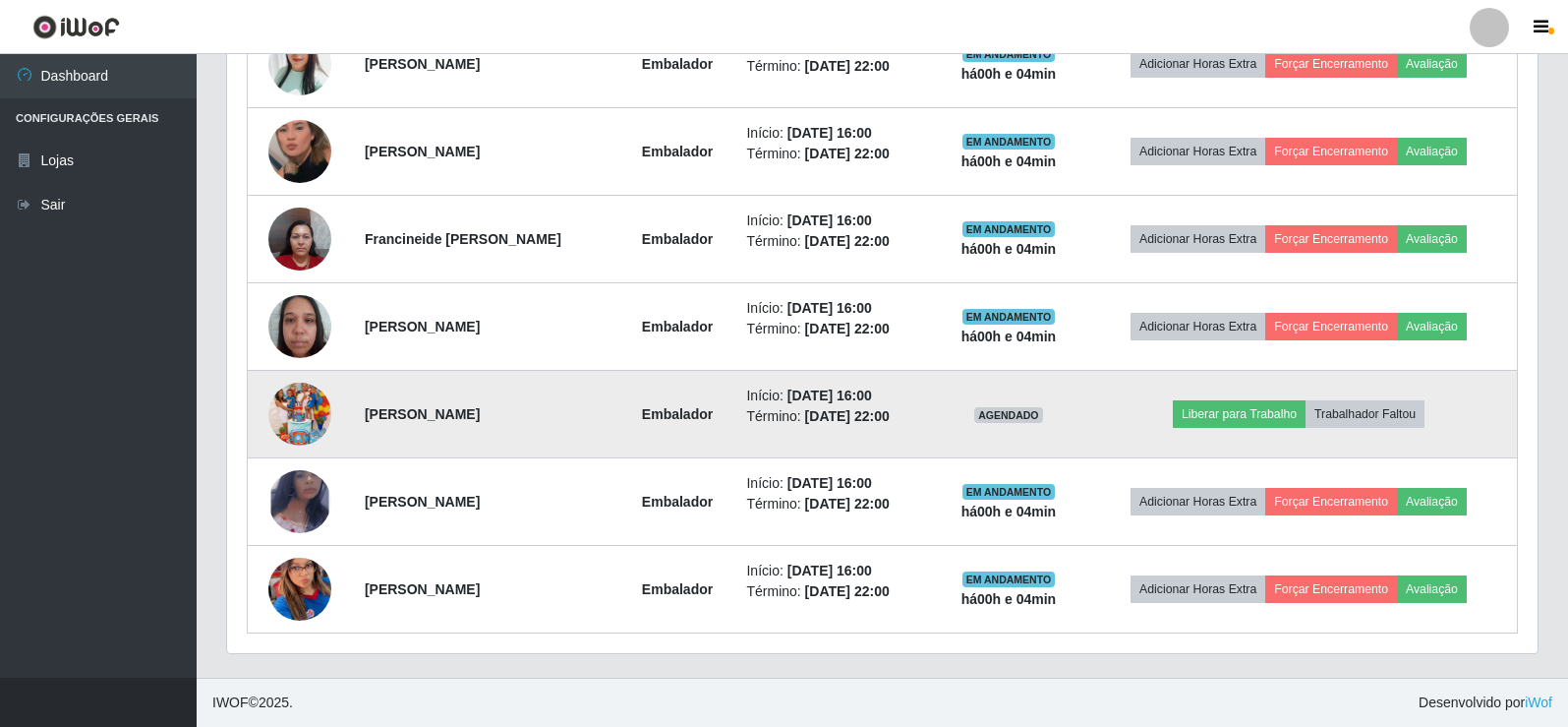
click at [286, 407] on img at bounding box center [300, 413] width 63 height 113
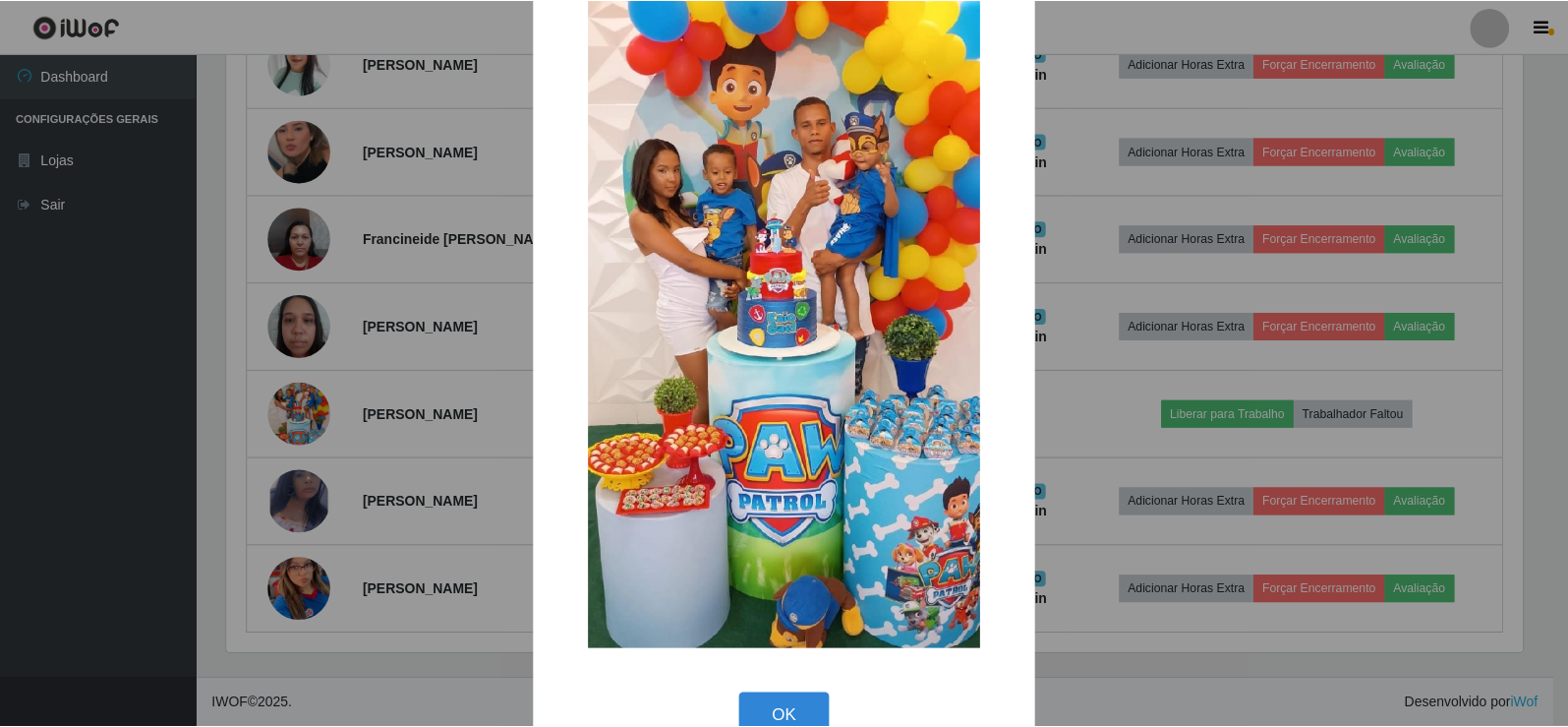
scroll to position [144, 0]
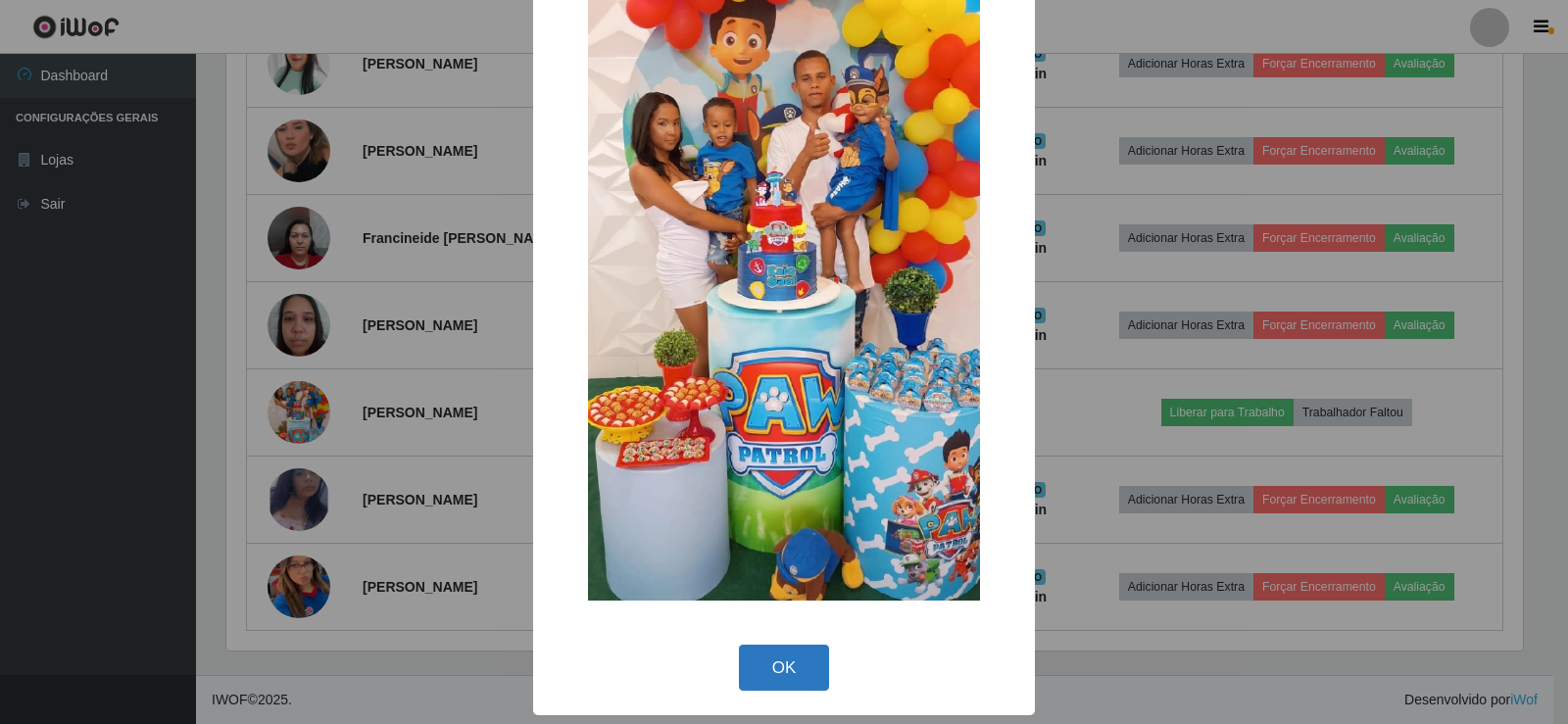
click at [796, 664] on button "OK" at bounding box center [785, 667] width 91 height 46
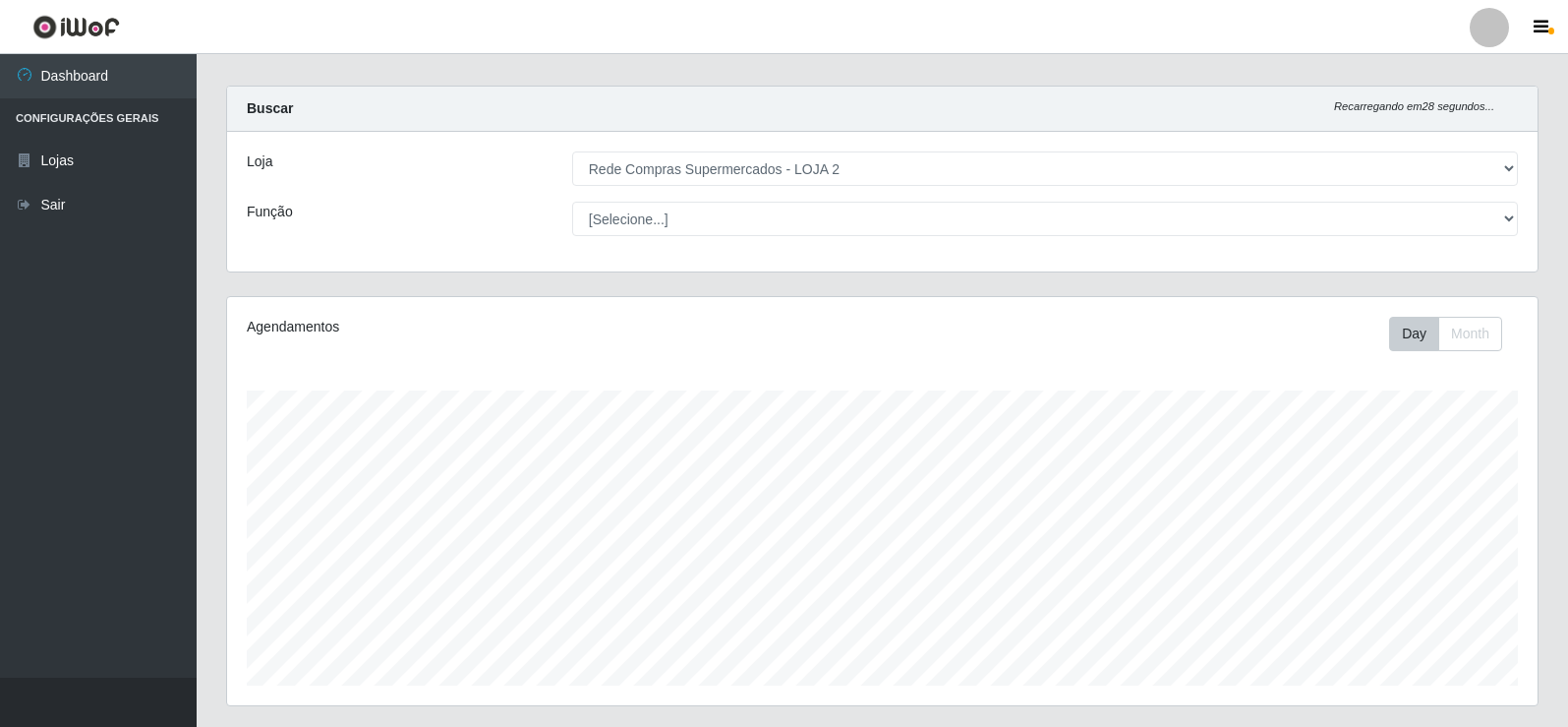
scroll to position [0, 0]
